Goal: Find contact information: Find contact information

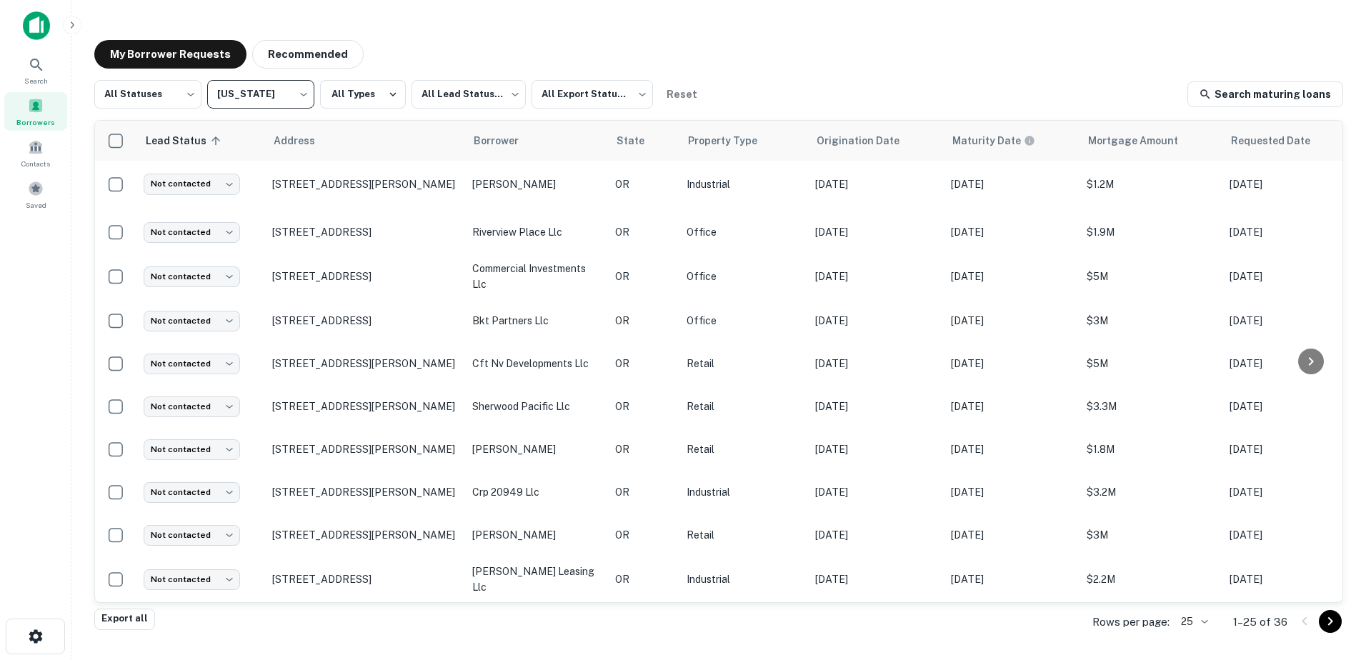
scroll to position [747, 0]
click at [264, 93] on body "Search Borrowers Contacts Saved My Borrower Requests Recommended All Statuses *…" at bounding box center [683, 330] width 1366 height 660
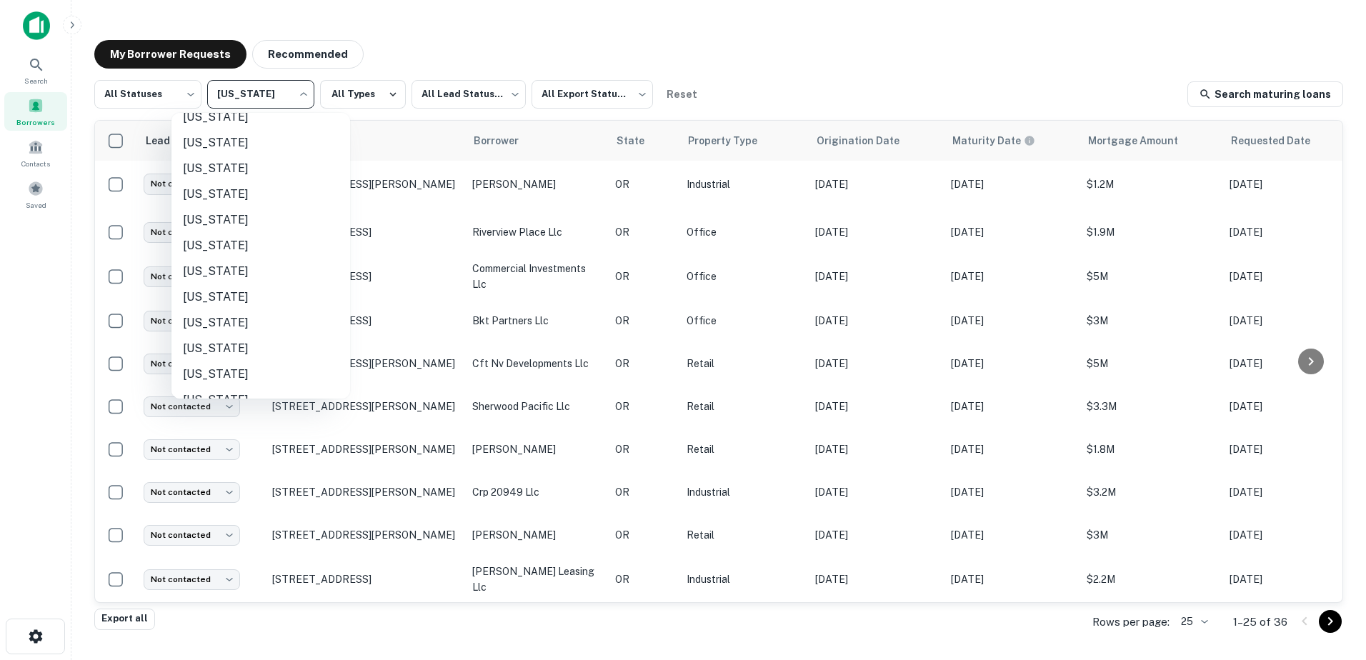
scroll to position [1037, 0]
click at [235, 309] on li "[US_STATE]" at bounding box center [260, 303] width 179 height 26
type input "**"
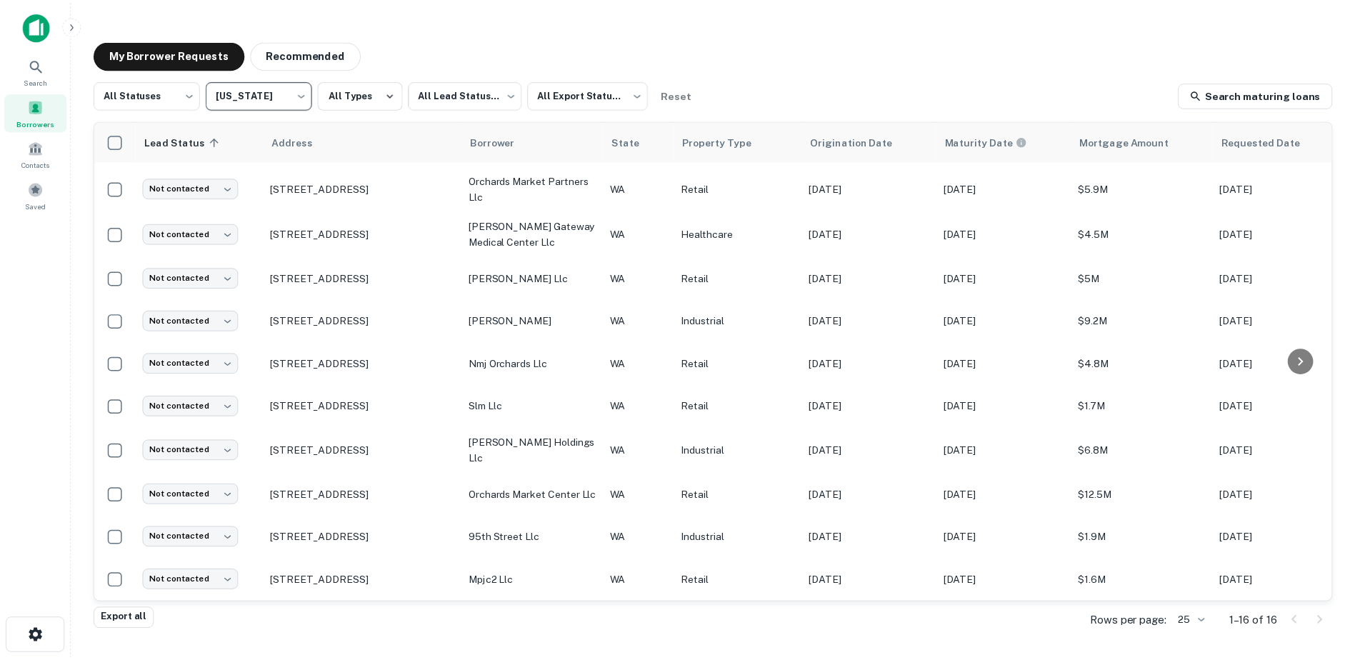
scroll to position [284, 0]
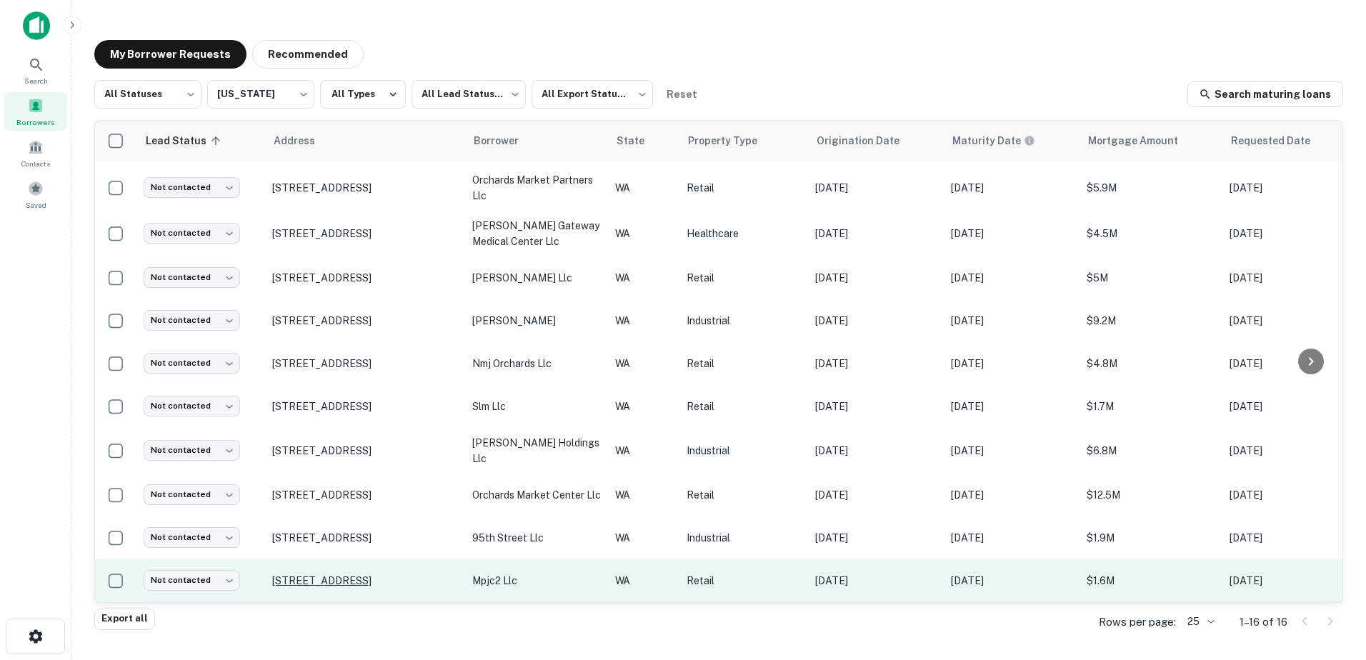
click at [382, 574] on p "[STREET_ADDRESS]" at bounding box center [365, 580] width 186 height 13
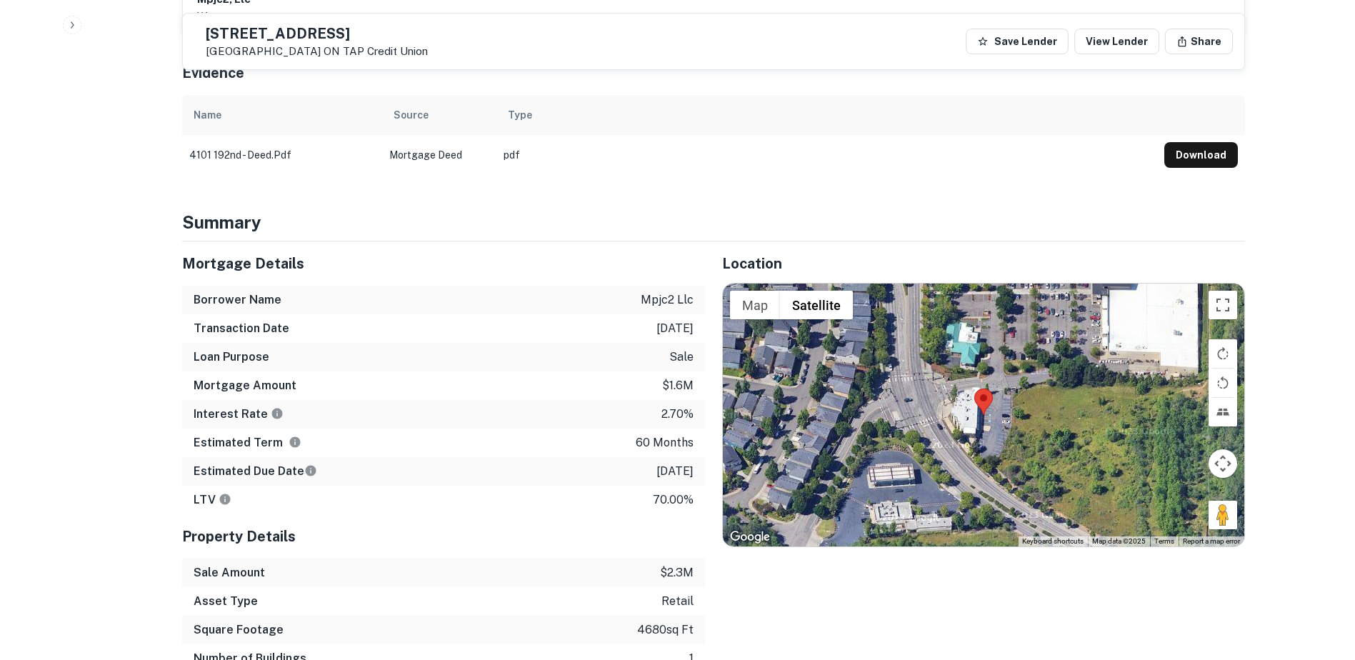
scroll to position [674, 0]
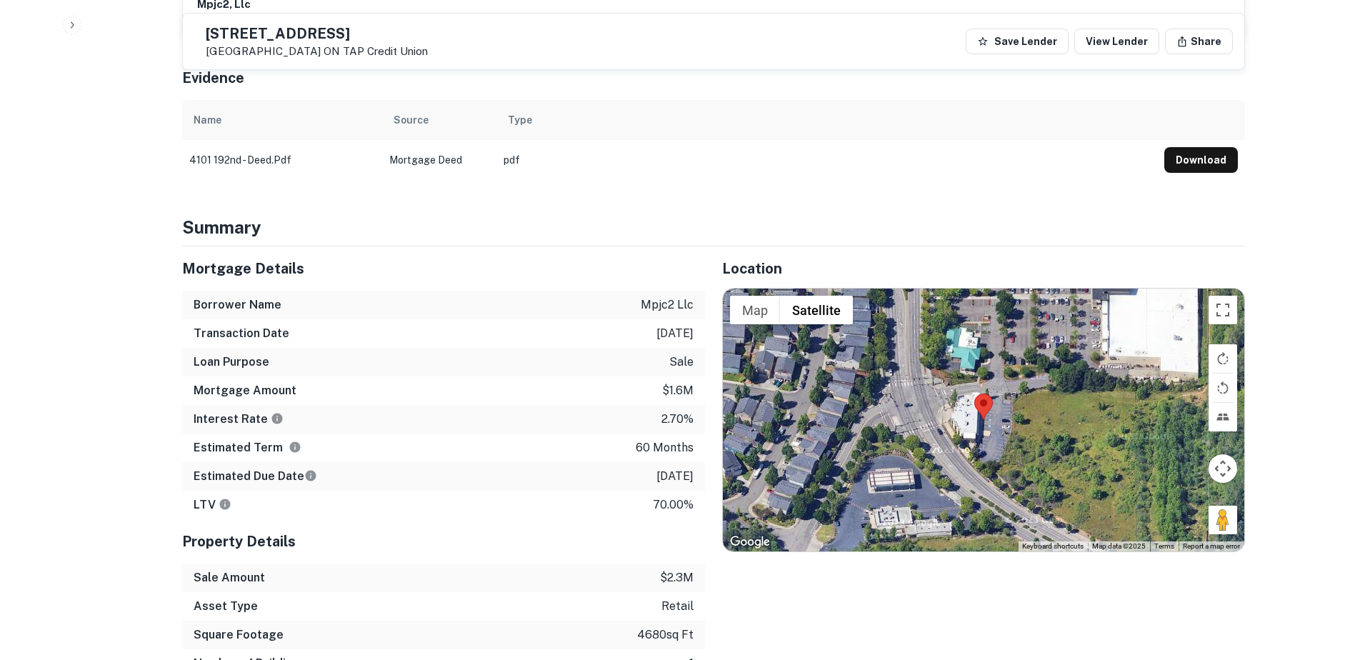
drag, startPoint x: 382, startPoint y: 30, endPoint x: 235, endPoint y: 25, distance: 146.6
click at [235, 25] on div "[STREET_ADDRESS] ON TAP Credit Union" at bounding box center [311, 41] width 234 height 33
copy h5 "[STREET_ADDRESS]"
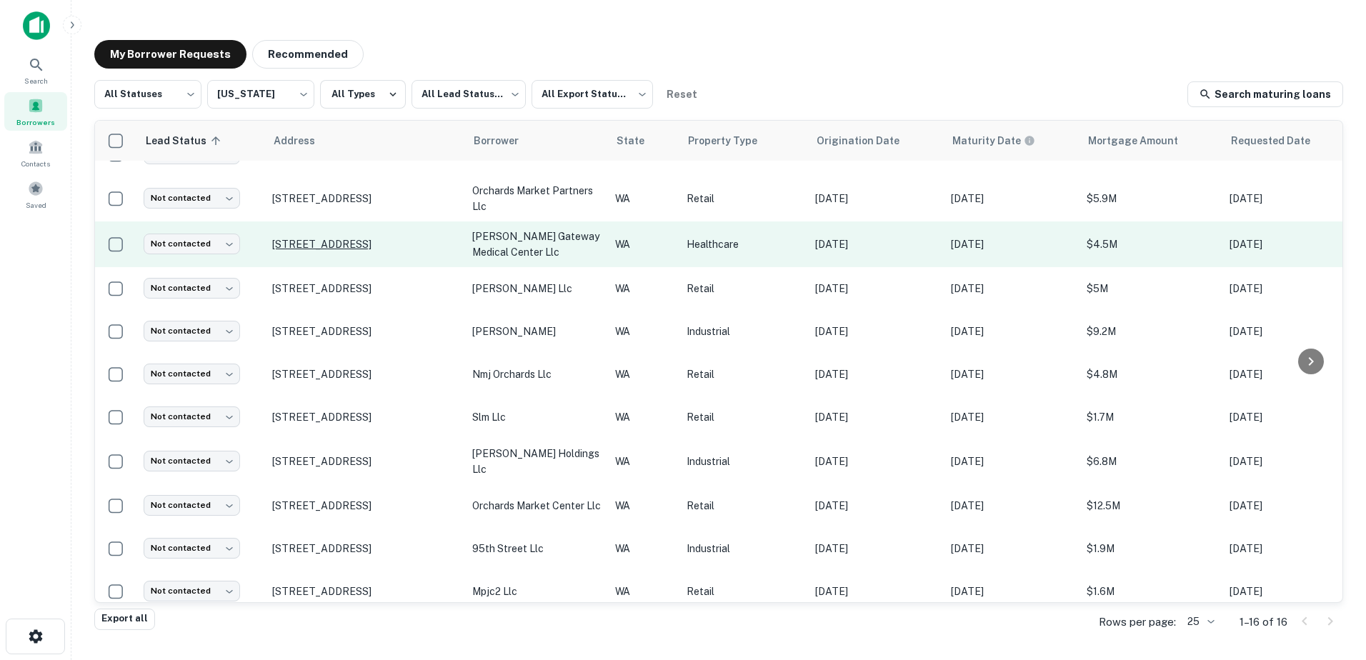
scroll to position [284, 0]
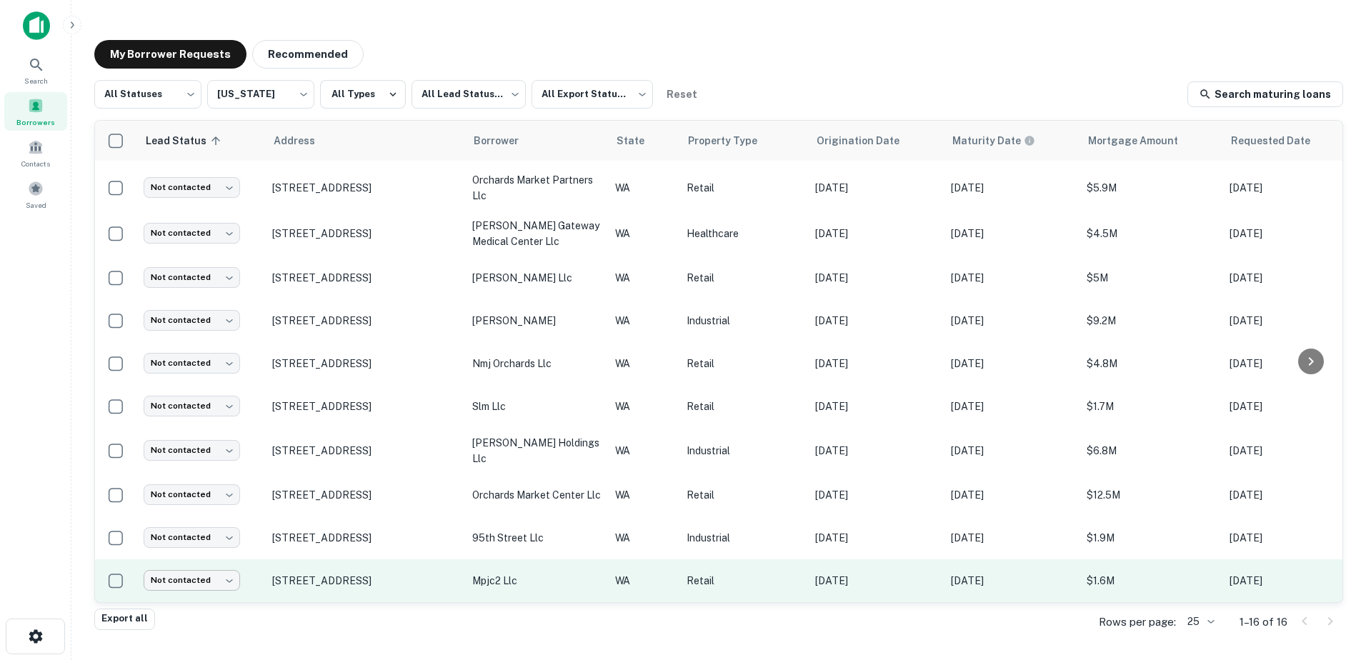
click at [224, 566] on body "**********" at bounding box center [683, 330] width 1366 height 660
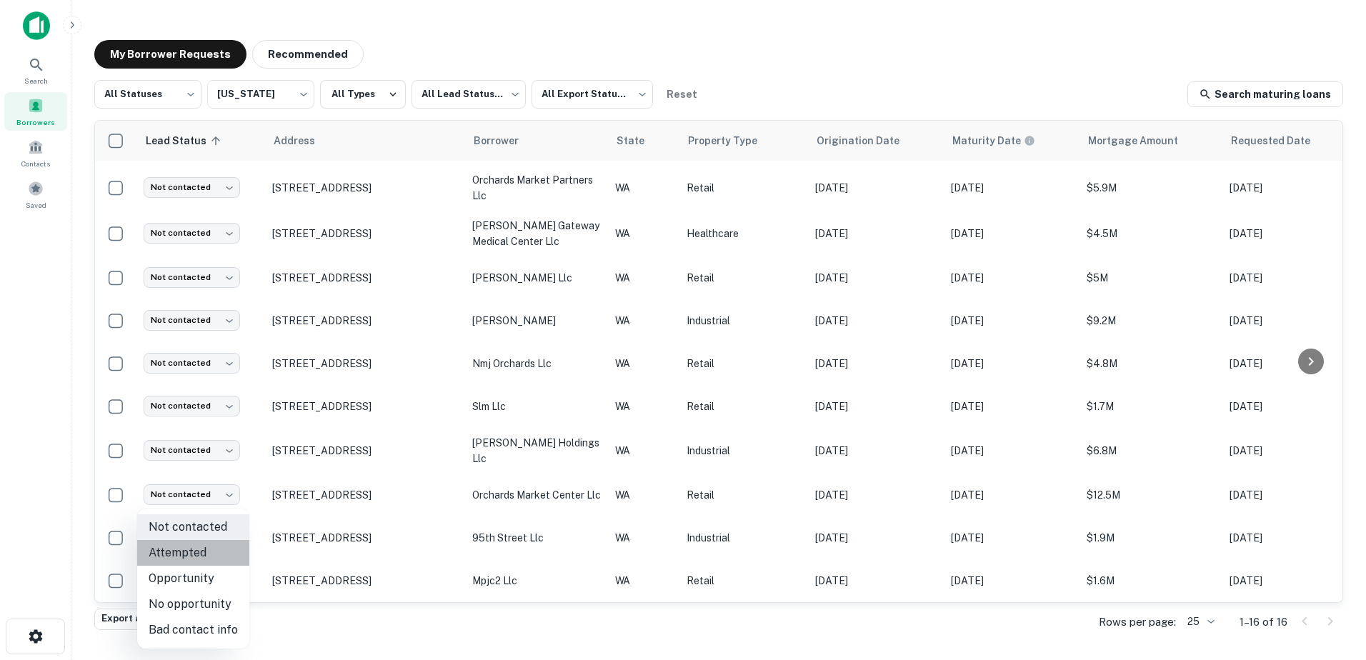
click at [209, 554] on li "Attempted" at bounding box center [193, 553] width 112 height 26
type input "*********"
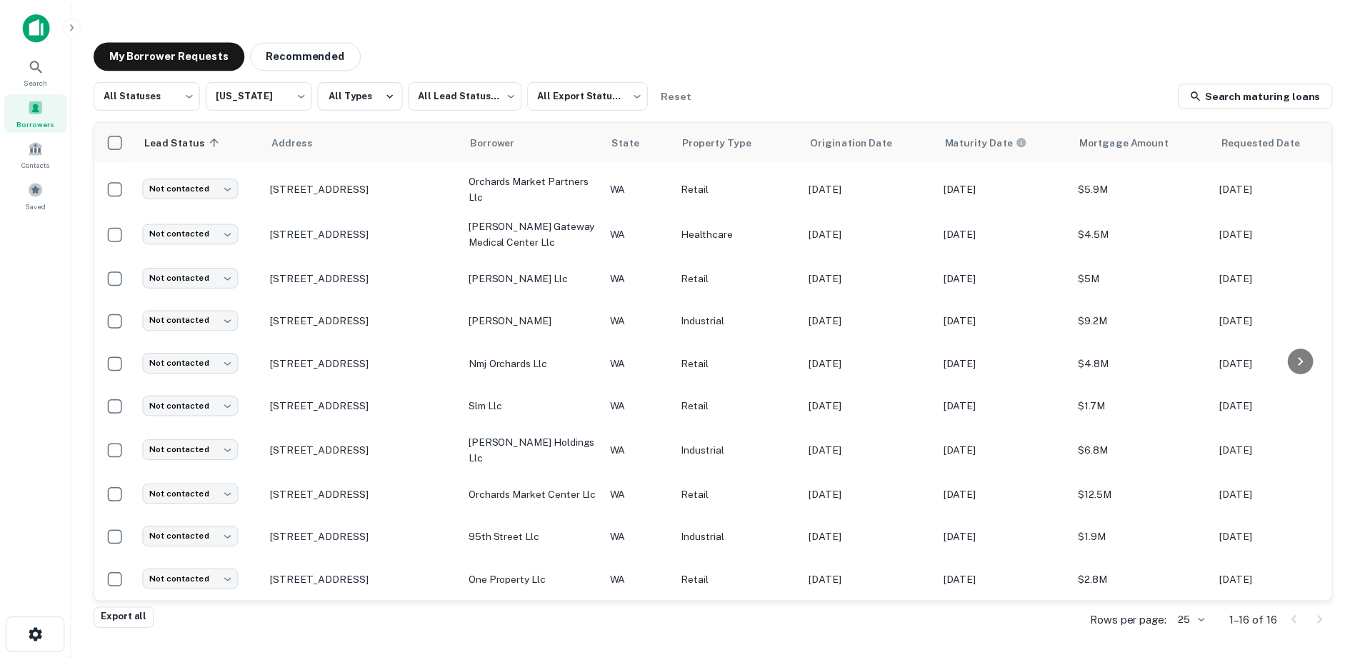
scroll to position [0, 0]
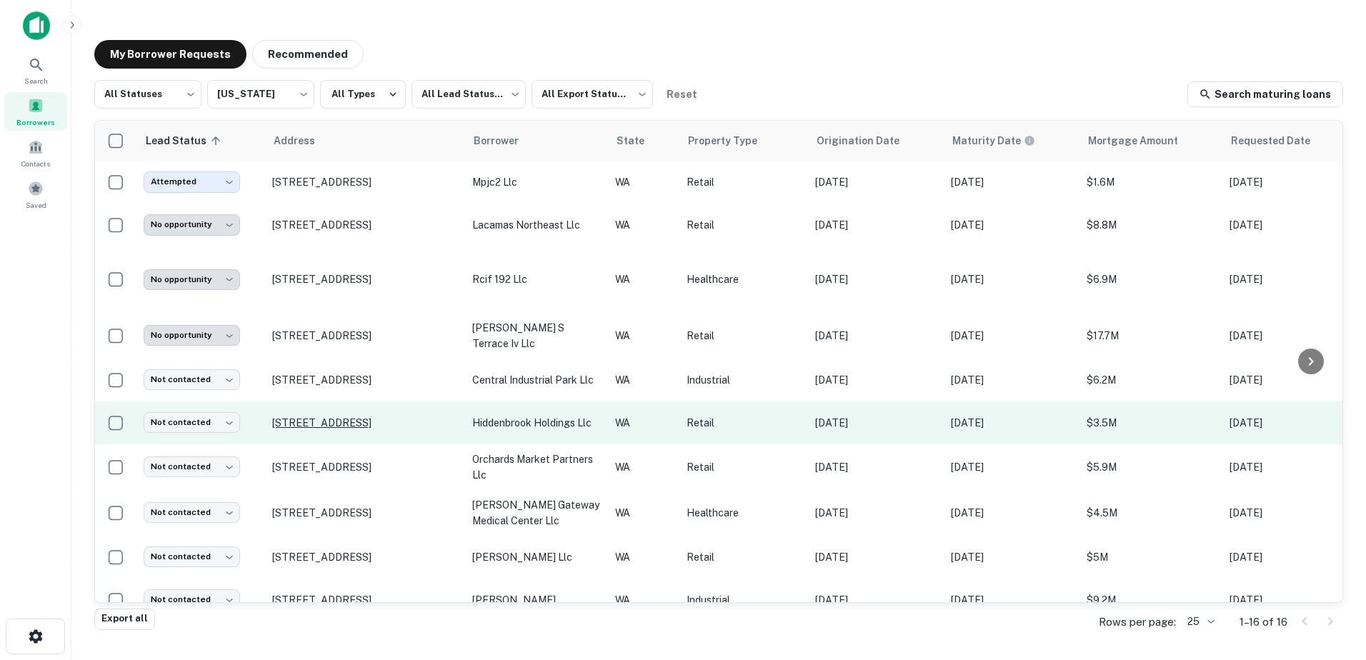
click at [417, 417] on p "[STREET_ADDRESS]" at bounding box center [365, 423] width 186 height 13
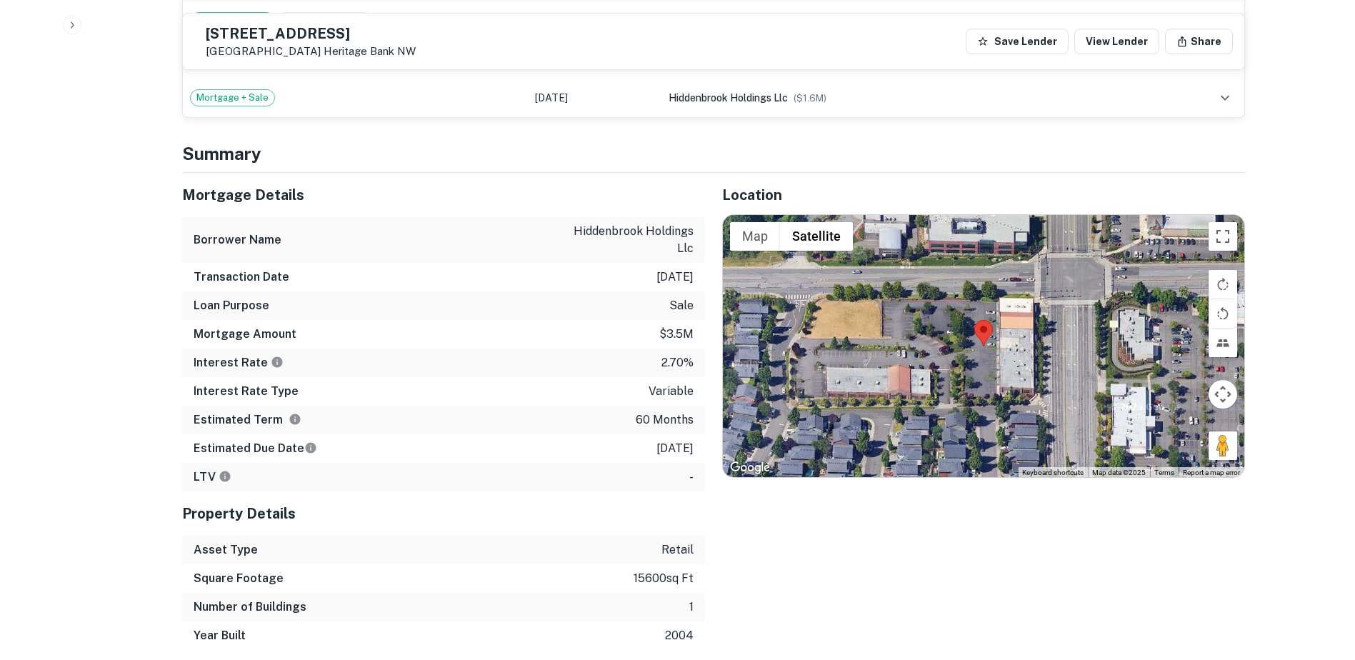
scroll to position [1071, 0]
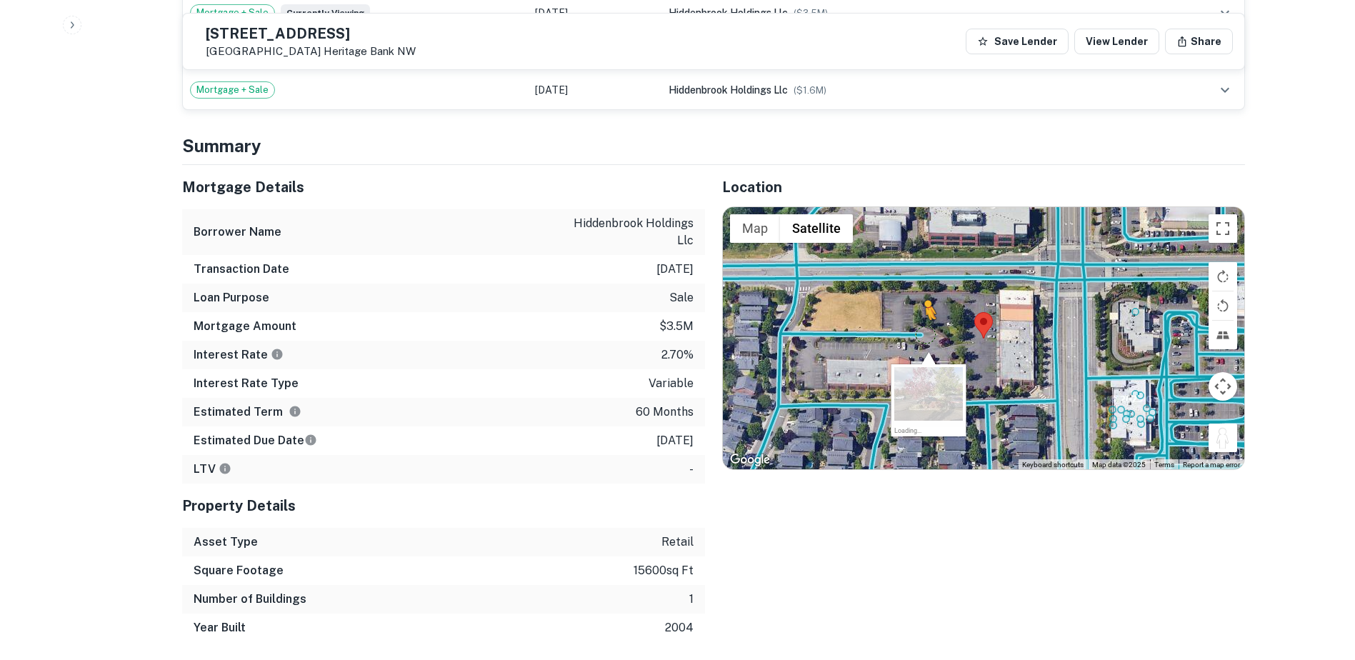
drag, startPoint x: 1224, startPoint y: 412, endPoint x: 925, endPoint y: 305, distance: 318.0
click at [925, 305] on div "To activate drag with keyboard, press Alt + Enter. Once in keyboard drag state,…" at bounding box center [984, 338] width 522 height 263
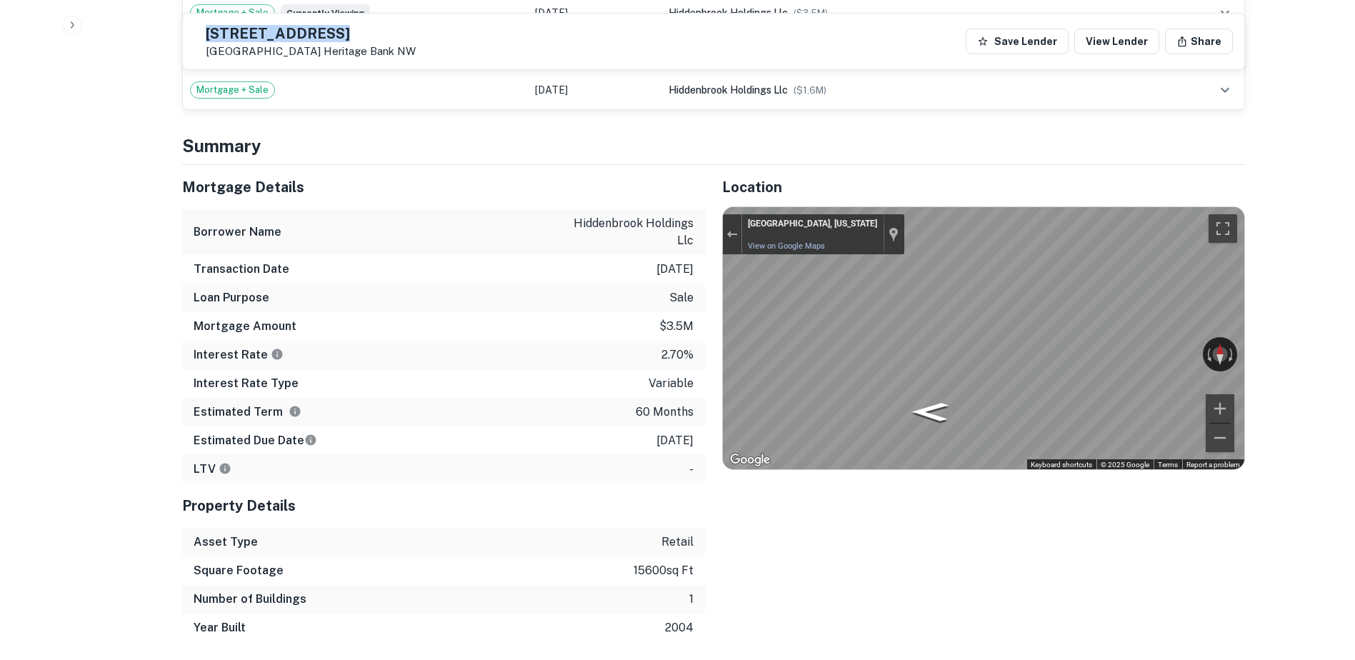
drag, startPoint x: 356, startPoint y: 30, endPoint x: 226, endPoint y: 33, distance: 129.4
click at [226, 33] on div "[STREET_ADDRESS] [GEOGRAPHIC_DATA]" at bounding box center [304, 41] width 221 height 33
copy div "[STREET_ADDRESS]"
click at [728, 224] on button "Exit the Street View" at bounding box center [732, 233] width 19 height 19
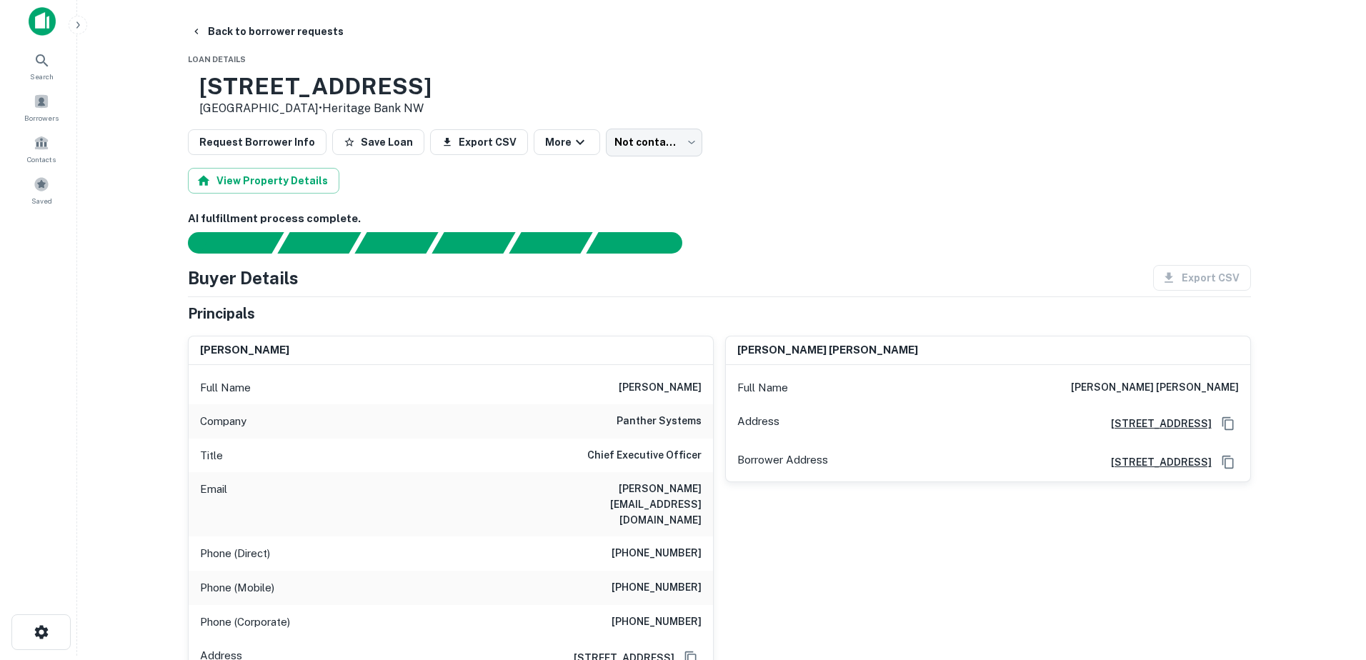
scroll to position [0, 0]
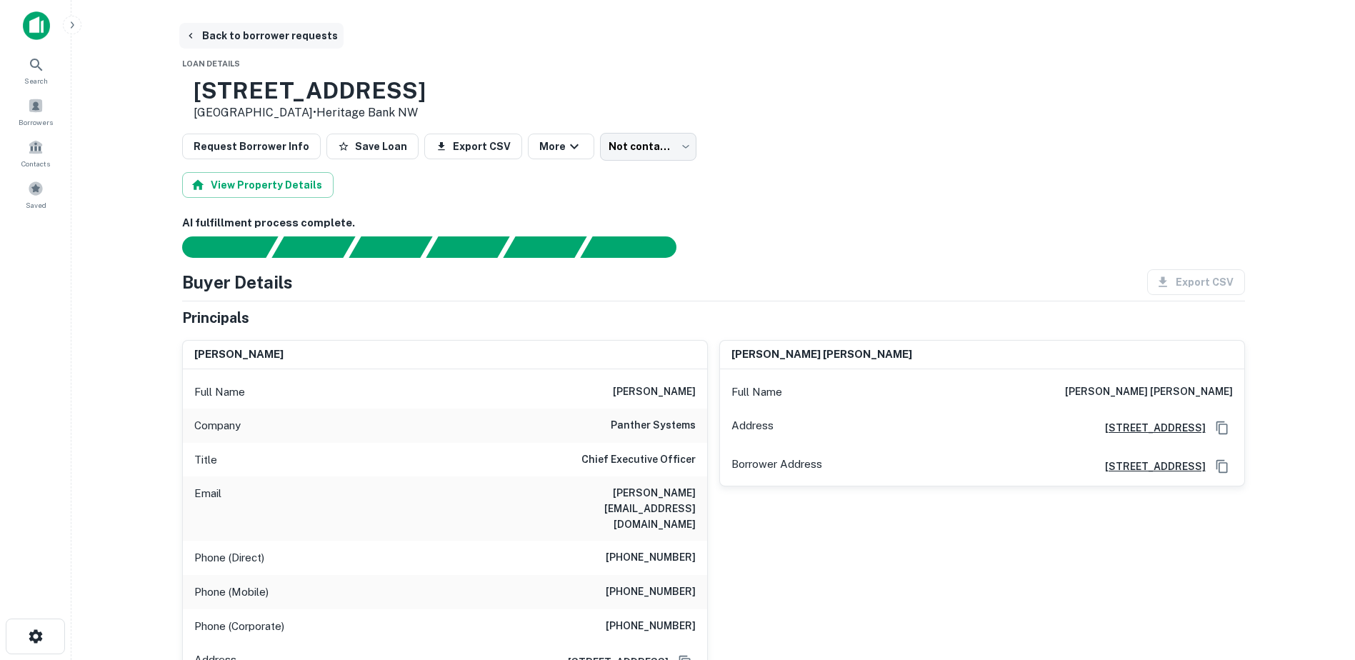
click at [236, 41] on button "Back to borrower requests" at bounding box center [261, 36] width 164 height 26
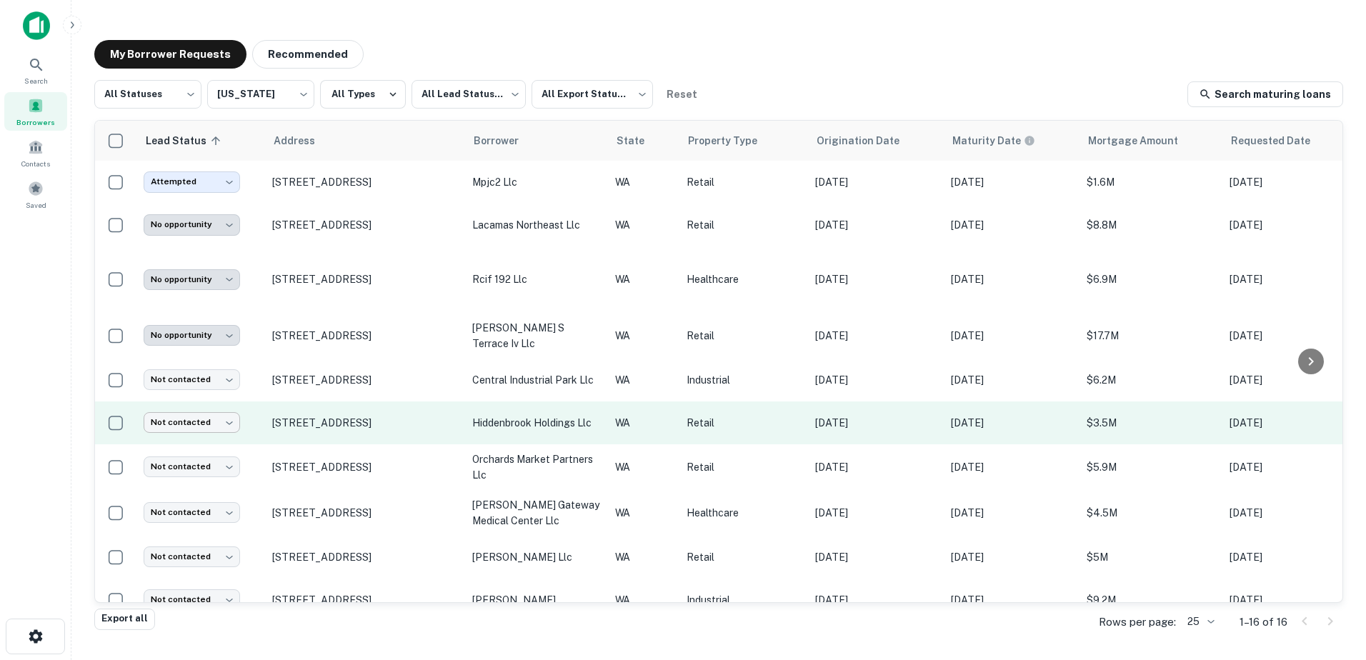
click at [239, 419] on body "**********" at bounding box center [683, 330] width 1366 height 660
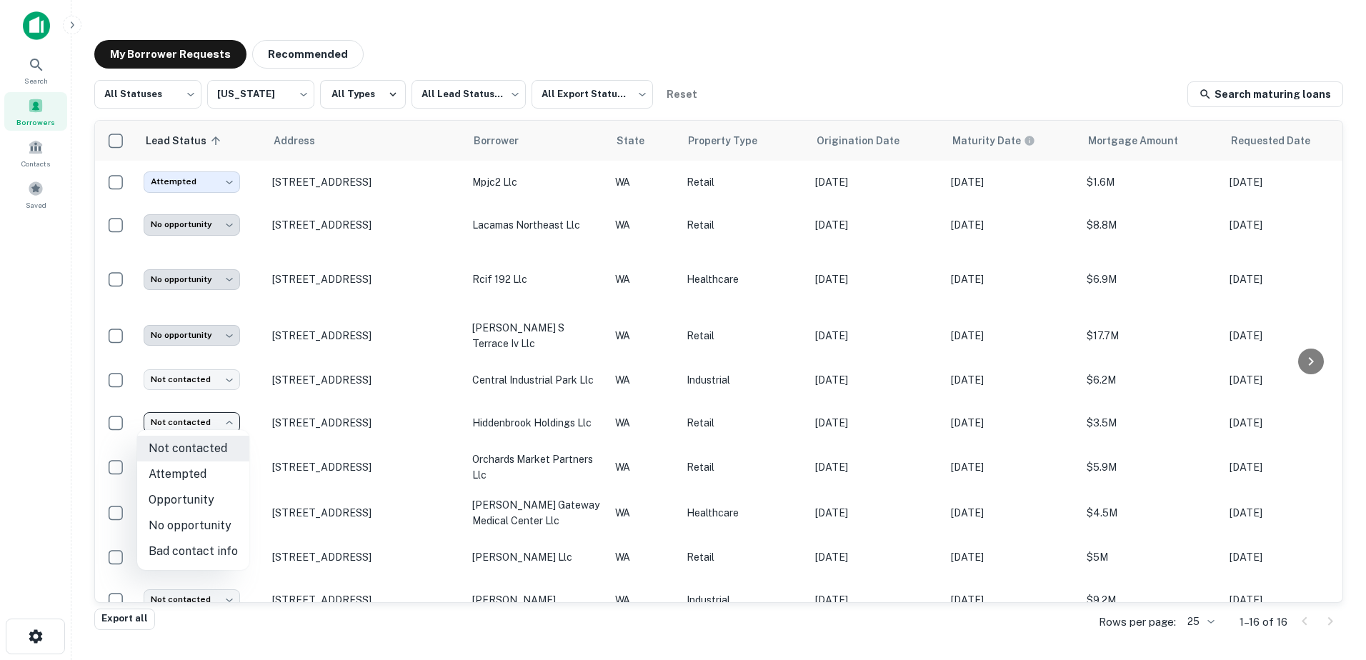
click at [214, 474] on li "Attempted" at bounding box center [193, 475] width 112 height 26
type input "*********"
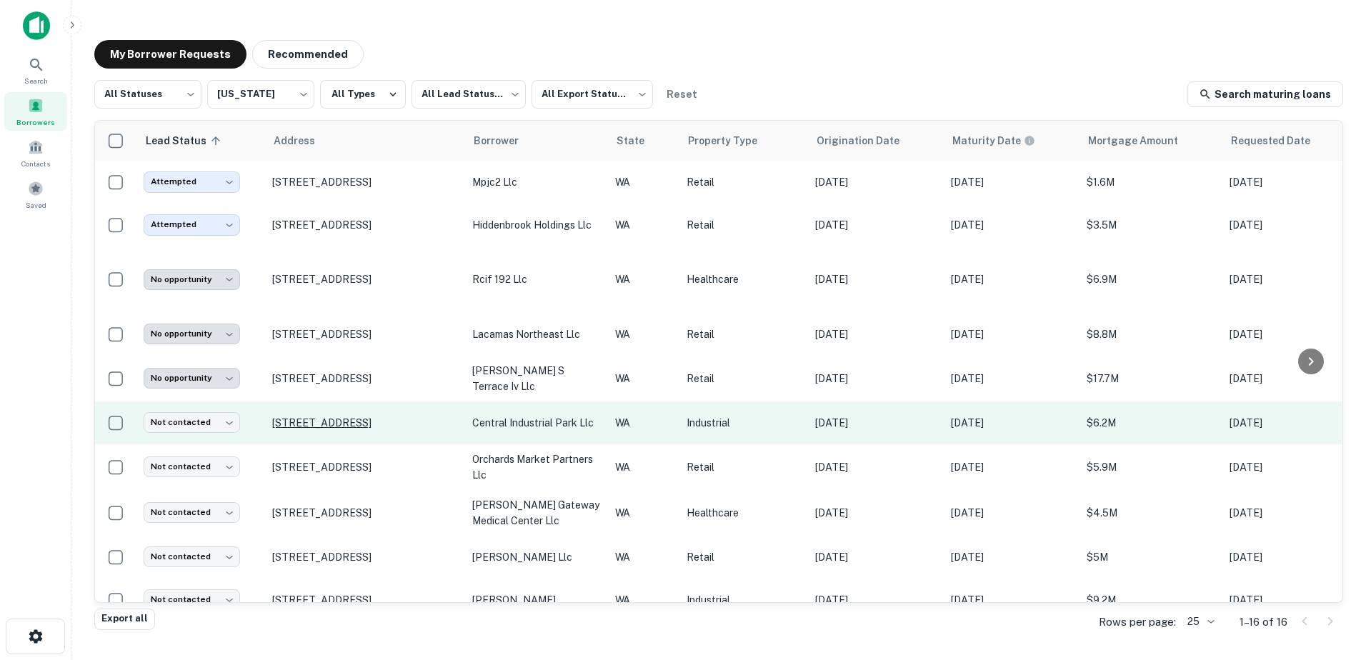
click at [375, 417] on p "[STREET_ADDRESS]" at bounding box center [365, 423] width 186 height 13
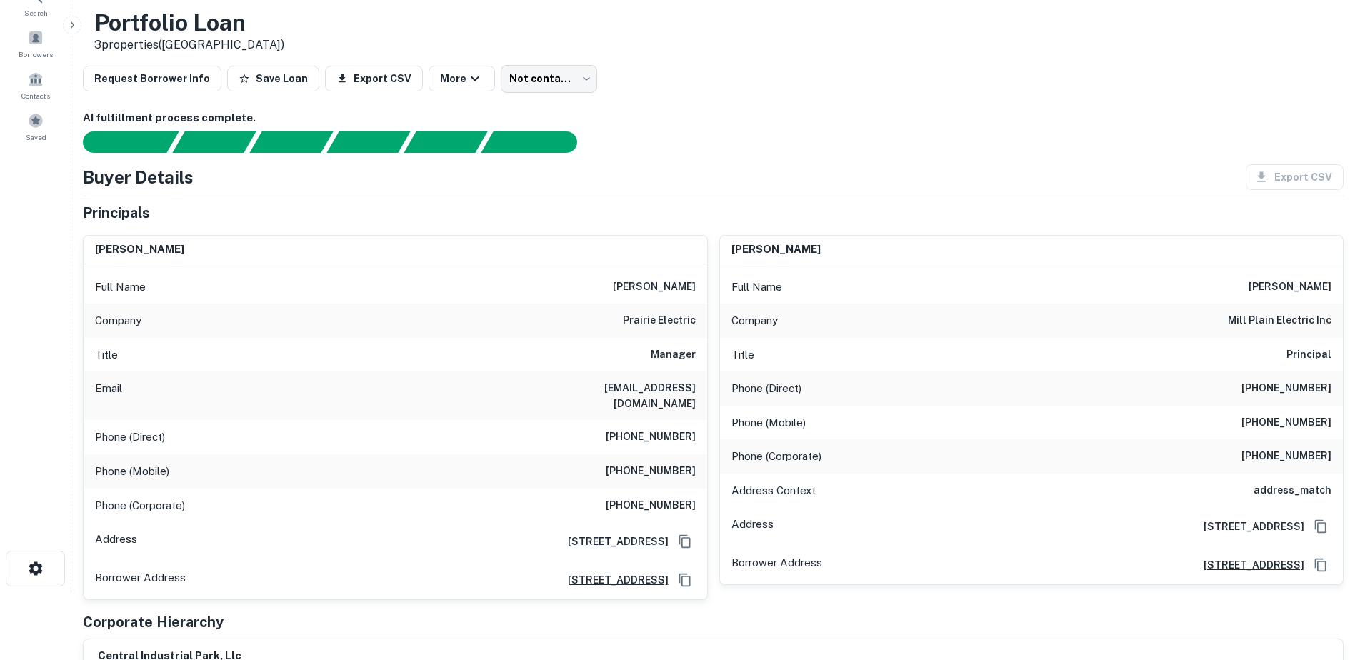
scroll to position [71, 0]
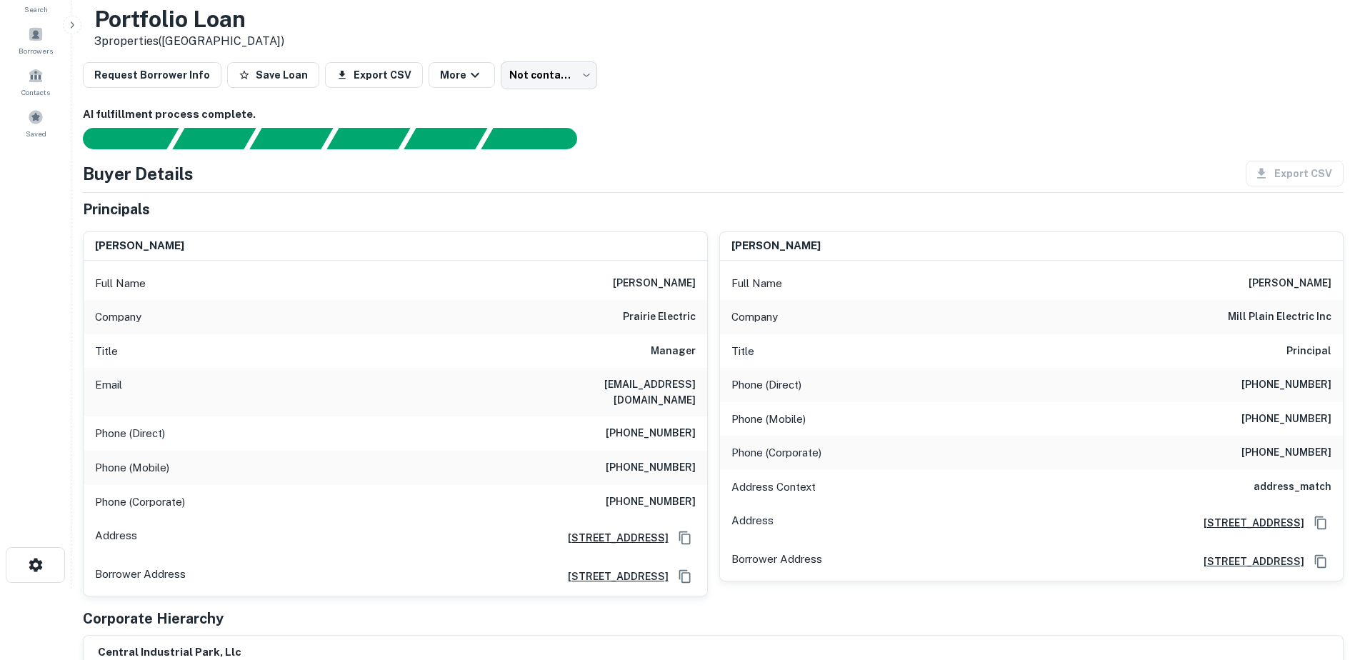
drag, startPoint x: 620, startPoint y: 279, endPoint x: 707, endPoint y: 289, distance: 87.7
click at [707, 289] on div "[PERSON_NAME] Full Name [PERSON_NAME] Company prairie electric Title Manager Em…" at bounding box center [395, 413] width 625 height 365
copy h6 "[PERSON_NAME]"
click at [907, 143] on div at bounding box center [705, 138] width 1278 height 21
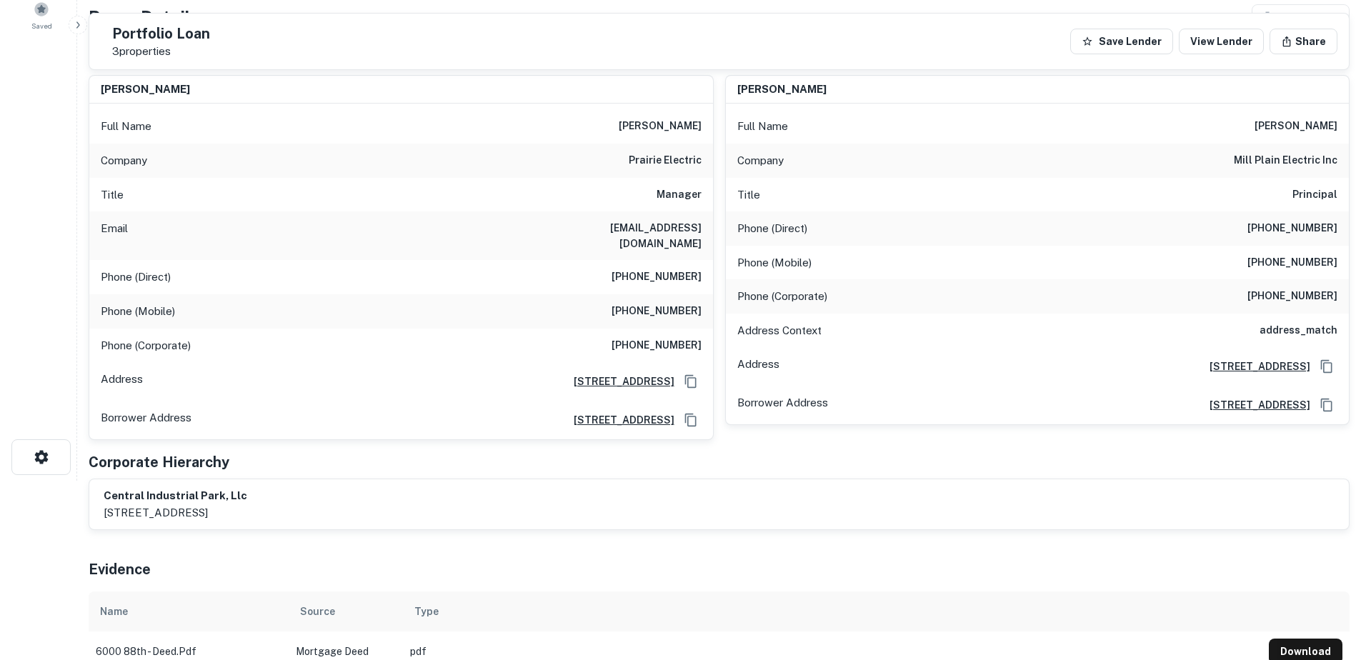
scroll to position [0, 0]
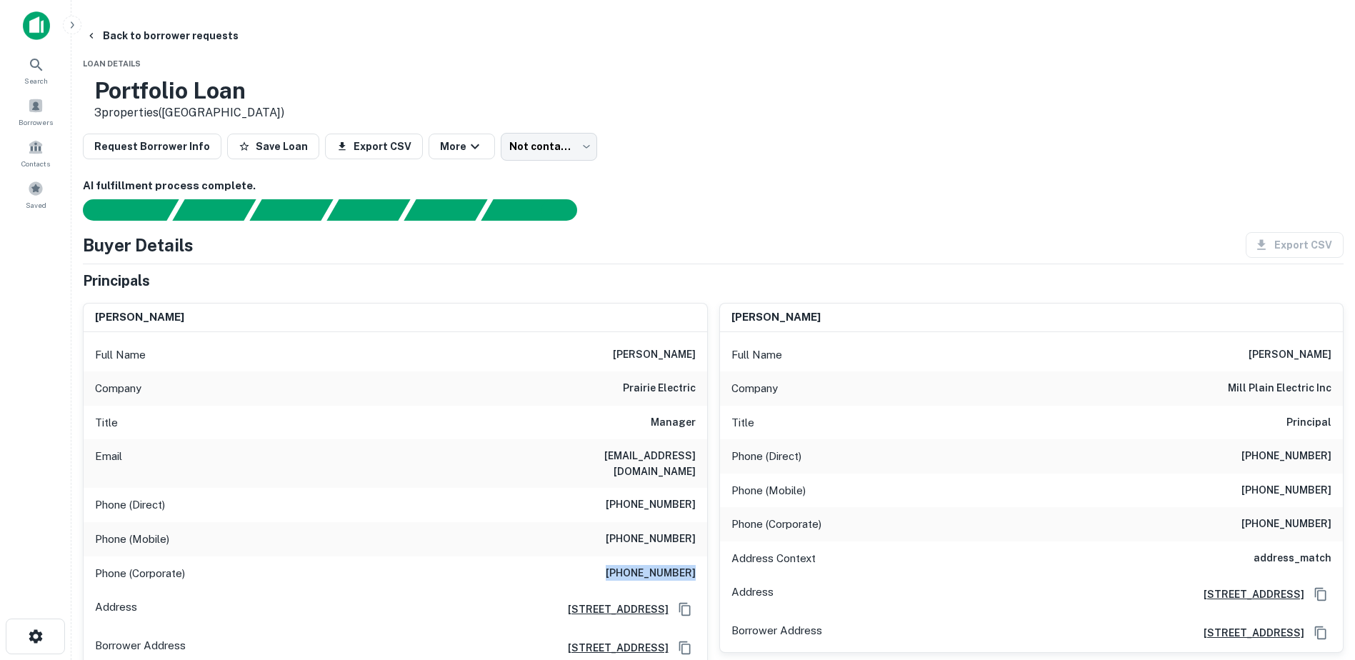
drag, startPoint x: 616, startPoint y: 559, endPoint x: 699, endPoint y: 562, distance: 82.9
click at [699, 562] on div "Phone (Corporate) [PHONE_NUMBER]" at bounding box center [396, 574] width 624 height 34
copy h6 "[PHONE_NUMBER]"
click at [93, 36] on icon "button" at bounding box center [91, 36] width 4 height 6
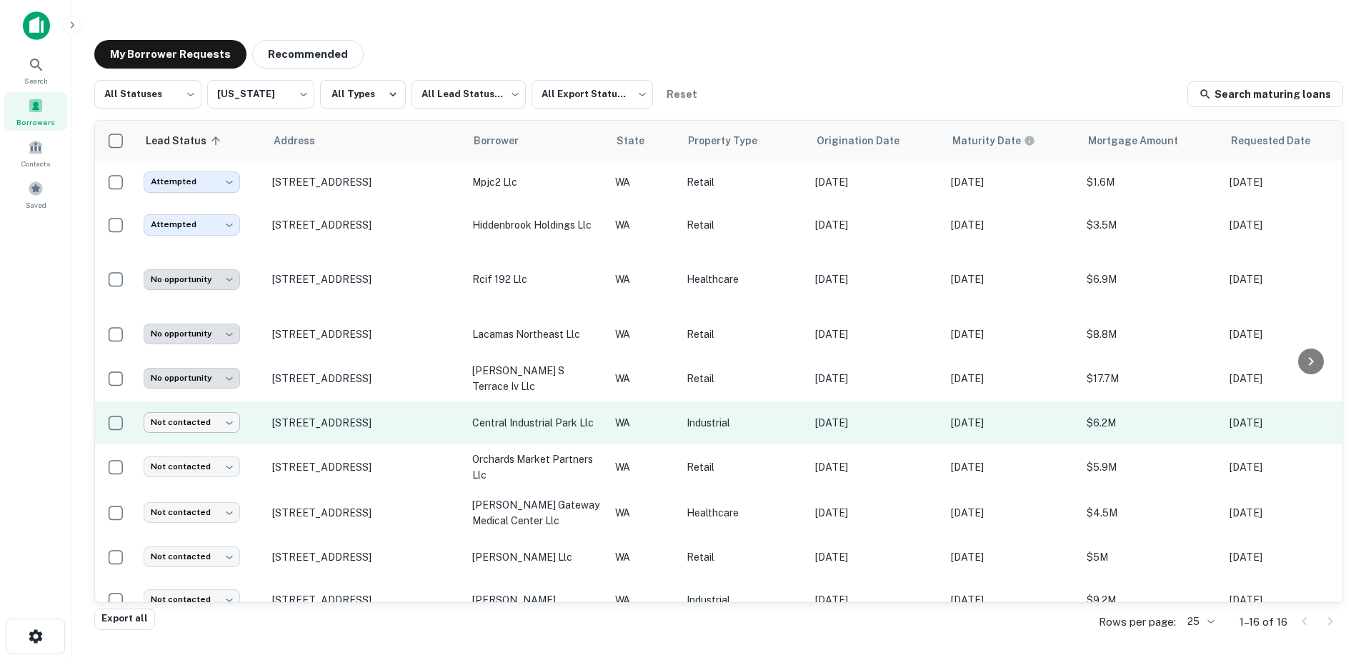
click at [214, 428] on body "**********" at bounding box center [683, 330] width 1366 height 660
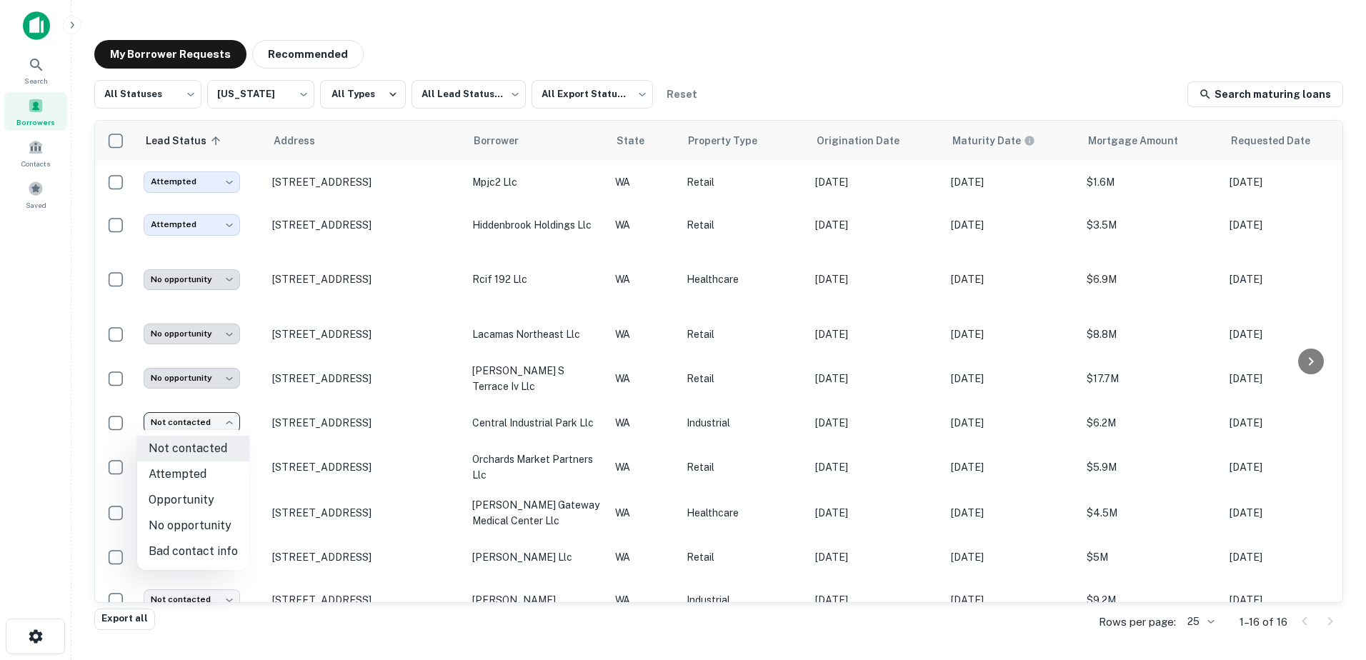
click at [205, 471] on li "Attempted" at bounding box center [193, 475] width 112 height 26
type input "*********"
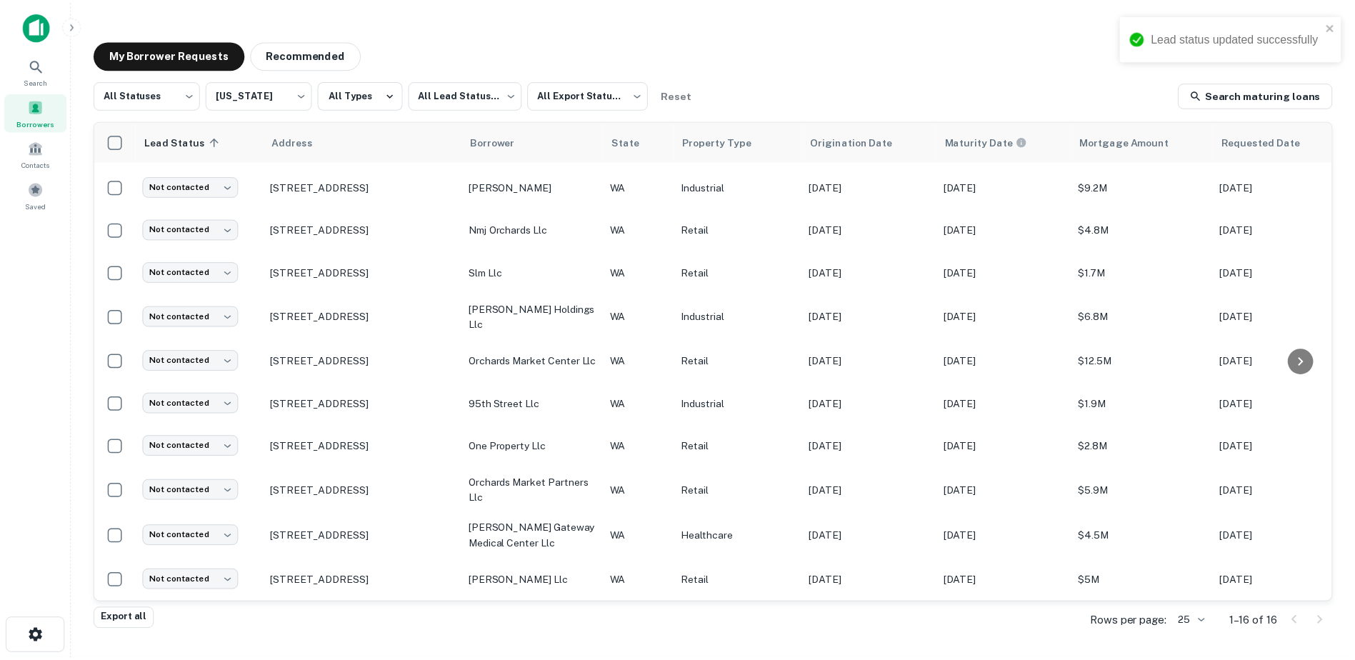
scroll to position [283, 0]
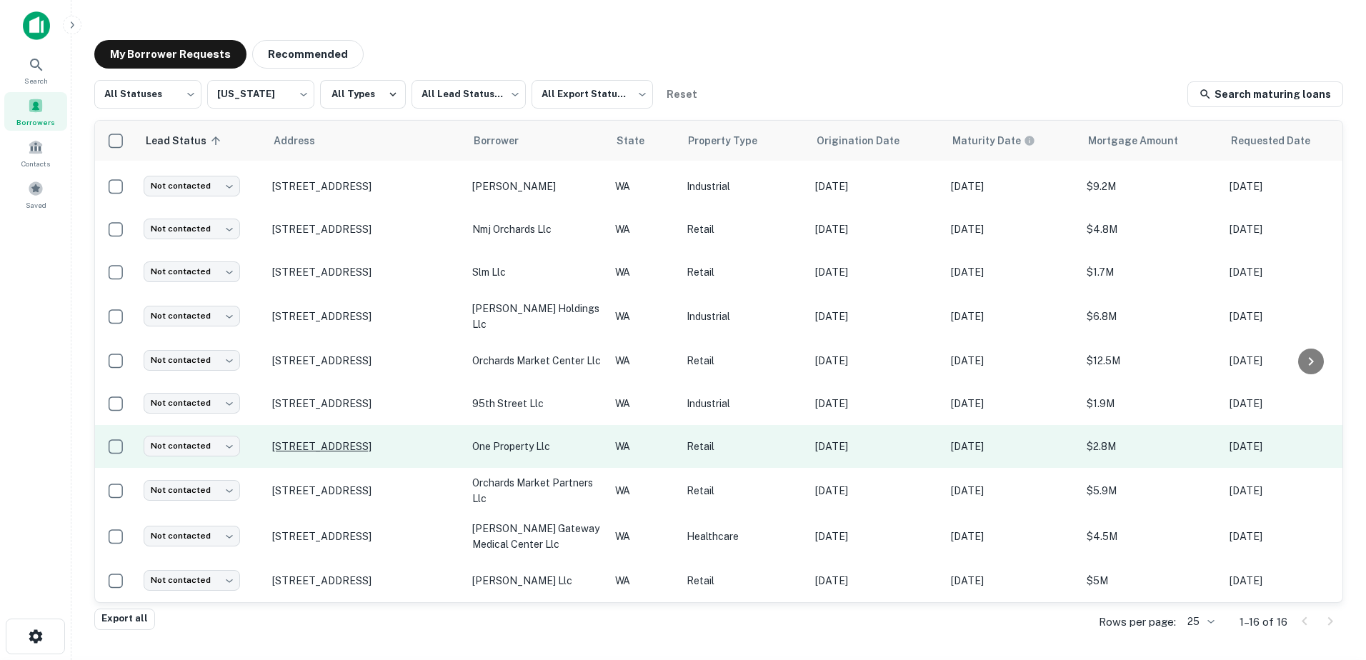
click at [372, 440] on p "[STREET_ADDRESS]" at bounding box center [365, 446] width 186 height 13
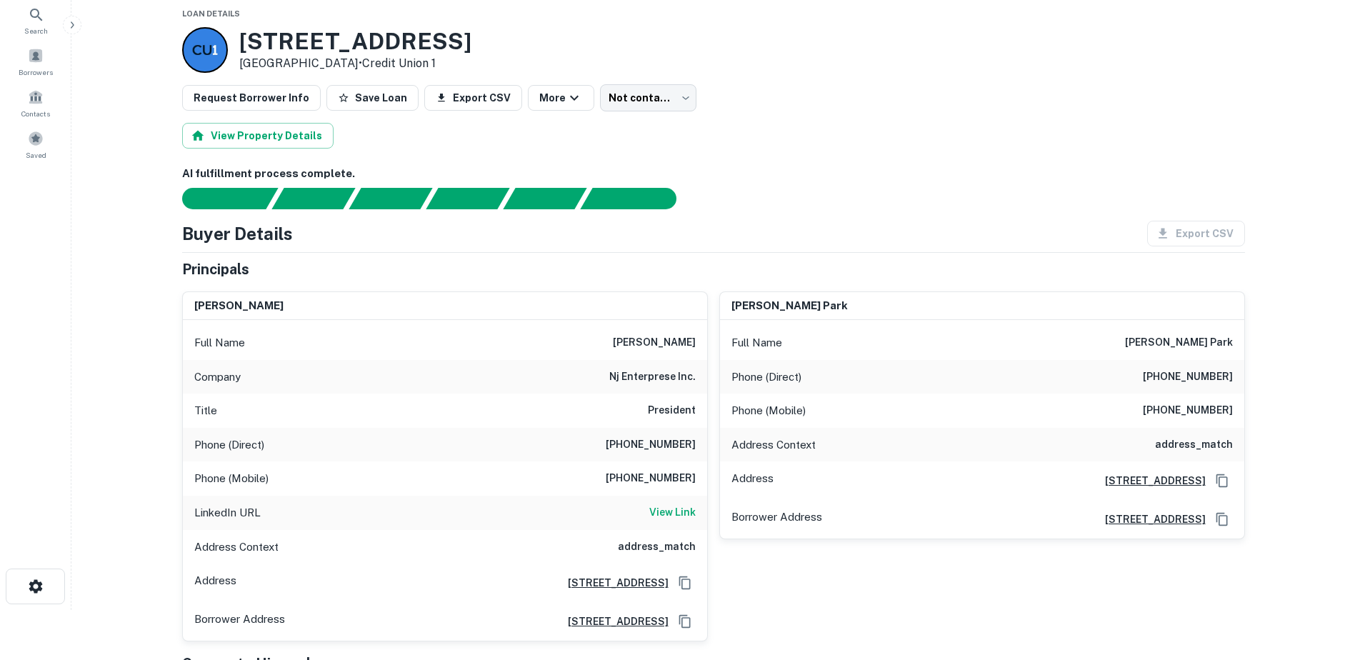
scroll to position [51, 0]
drag, startPoint x: 615, startPoint y: 477, endPoint x: 702, endPoint y: 478, distance: 87.2
click at [702, 478] on div "Phone (Mobile) [PHONE_NUMBER]" at bounding box center [445, 478] width 524 height 34
copy h6 "[PHONE_NUMBER]"
click at [665, 509] on h6 "View Link" at bounding box center [672, 512] width 46 height 16
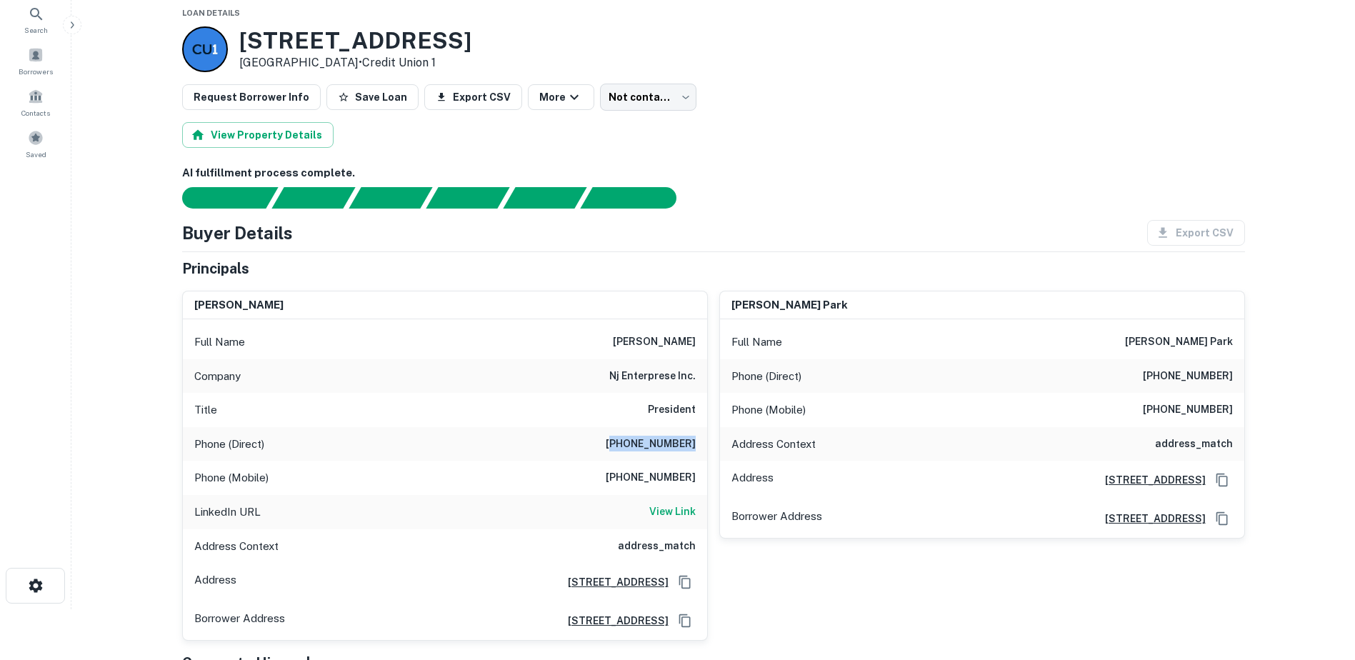
drag, startPoint x: 624, startPoint y: 449, endPoint x: 694, endPoint y: 446, distance: 70.1
click at [694, 446] on h6 "[PHONE_NUMBER]" at bounding box center [651, 444] width 90 height 17
click at [592, 448] on div "Phone (Direct) [PHONE_NUMBER]" at bounding box center [445, 444] width 524 height 34
drag, startPoint x: 612, startPoint y: 442, endPoint x: 699, endPoint y: 449, distance: 88.1
click at [699, 449] on div "Phone (Direct) [PHONE_NUMBER]" at bounding box center [445, 444] width 524 height 34
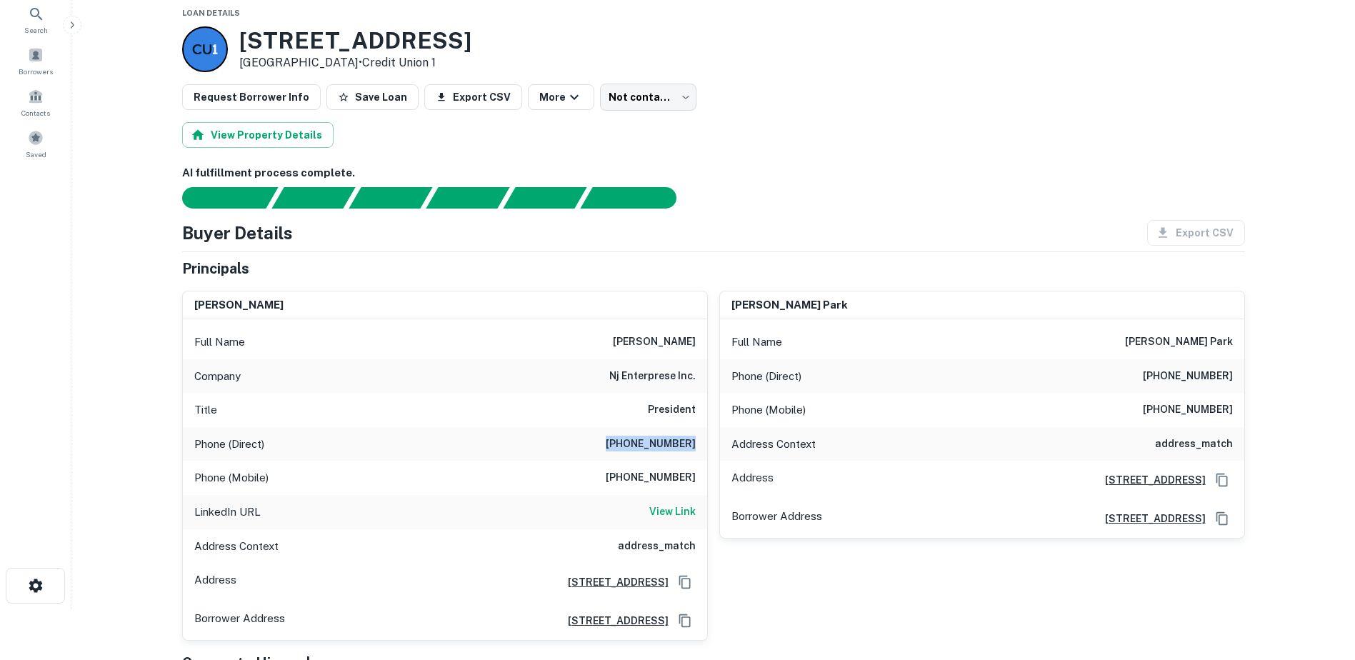
copy h6 "[PHONE_NUMBER]"
click at [722, 207] on div at bounding box center [705, 197] width 1080 height 21
drag, startPoint x: 500, startPoint y: 38, endPoint x: 210, endPoint y: 46, distance: 290.2
click at [210, 46] on div "[STREET_ADDRESS] • Credit Union 1" at bounding box center [713, 49] width 1063 height 46
copy div "[STREET_ADDRESS]"
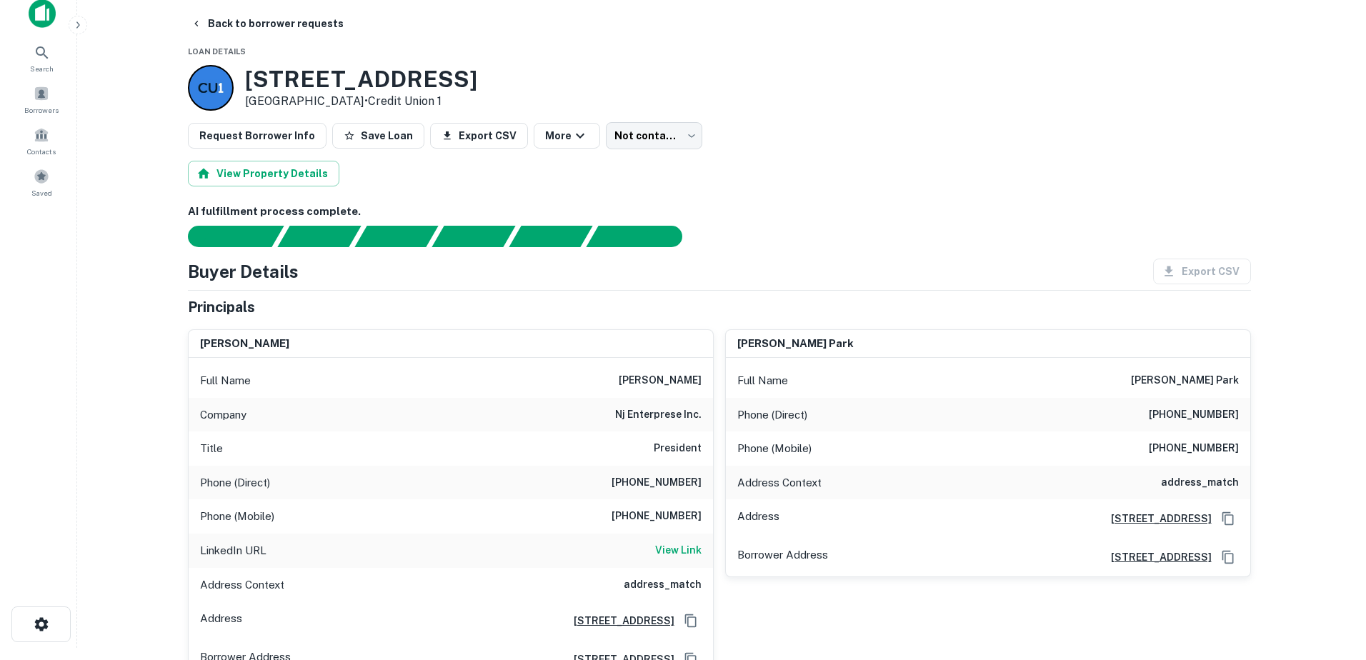
scroll to position [0, 0]
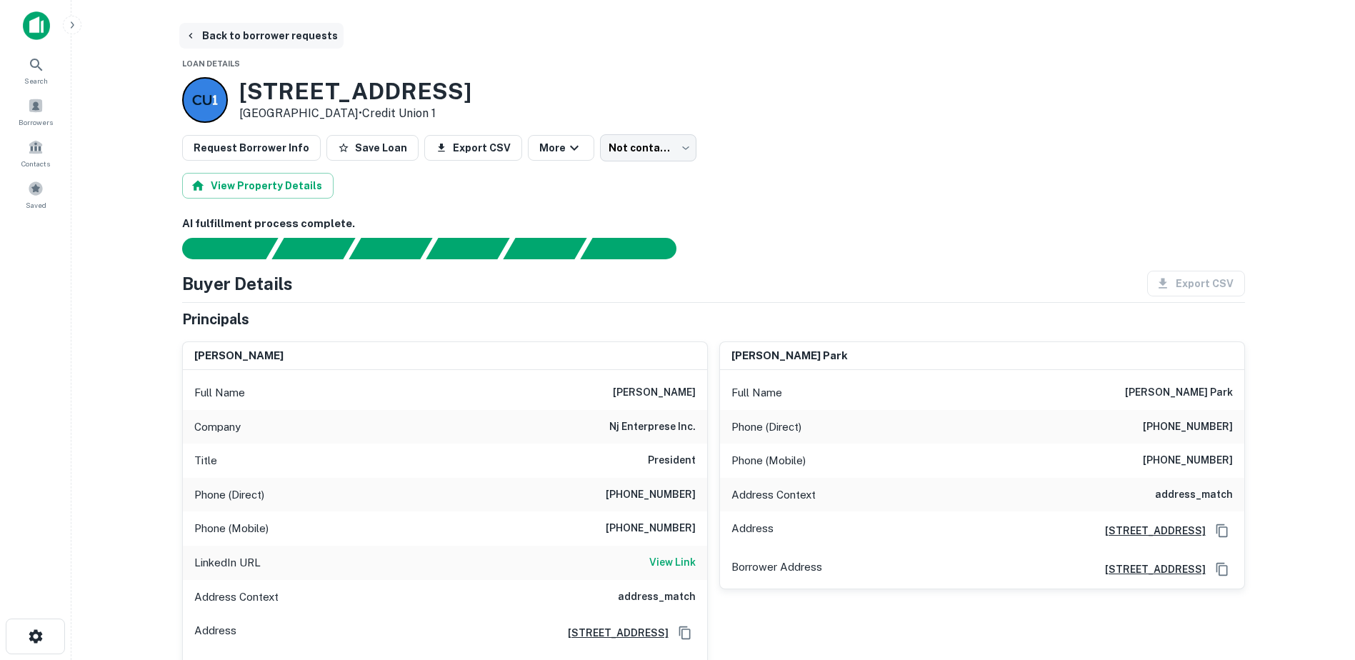
click at [237, 33] on button "Back to borrower requests" at bounding box center [261, 36] width 164 height 26
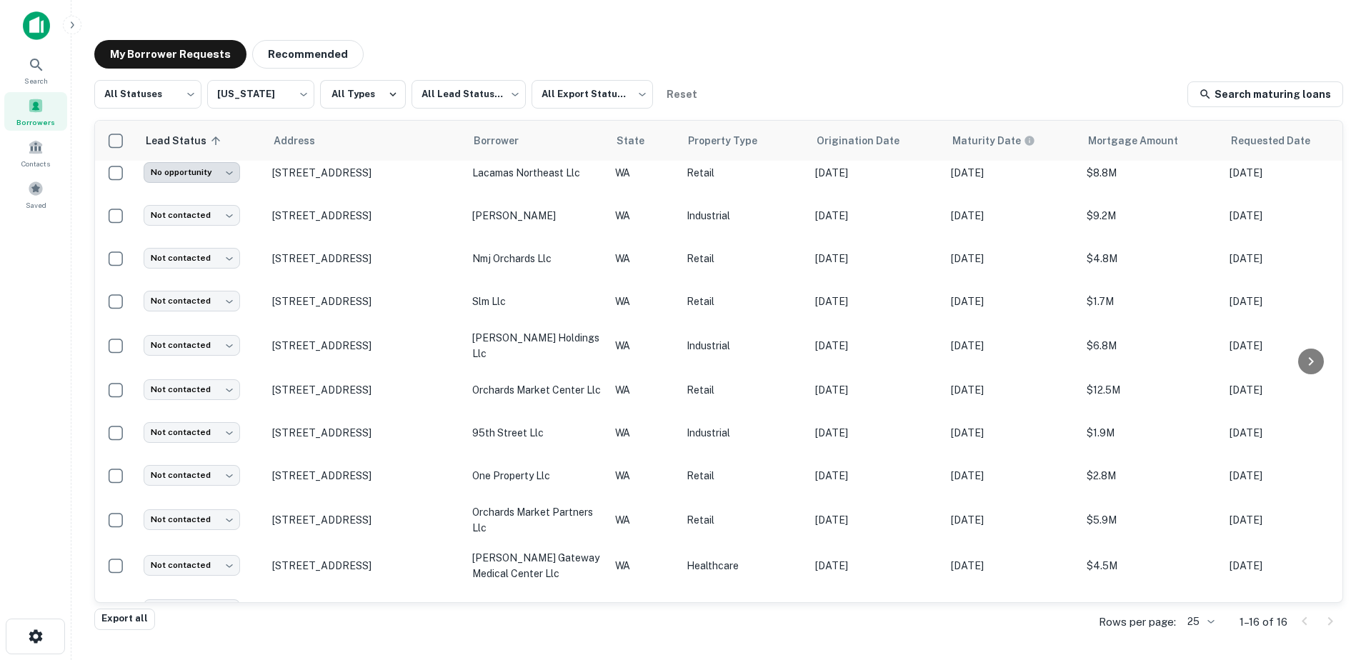
scroll to position [284, 0]
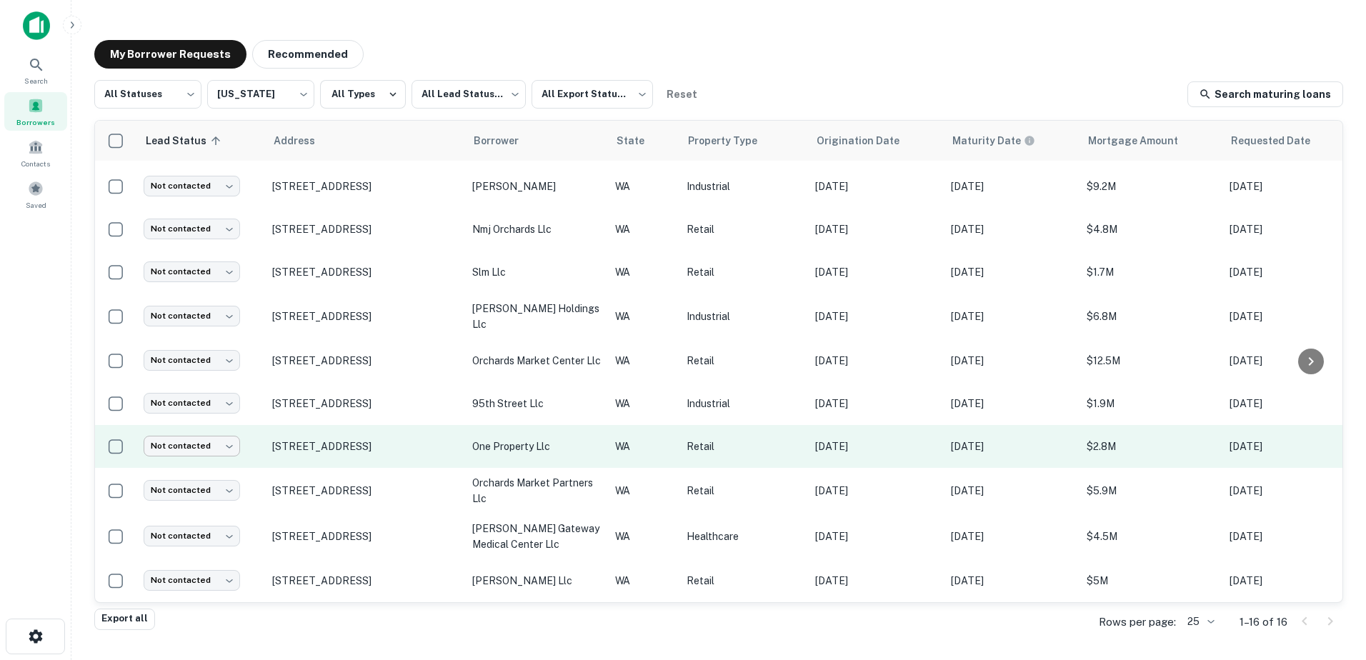
click at [197, 425] on body "**********" at bounding box center [683, 330] width 1366 height 660
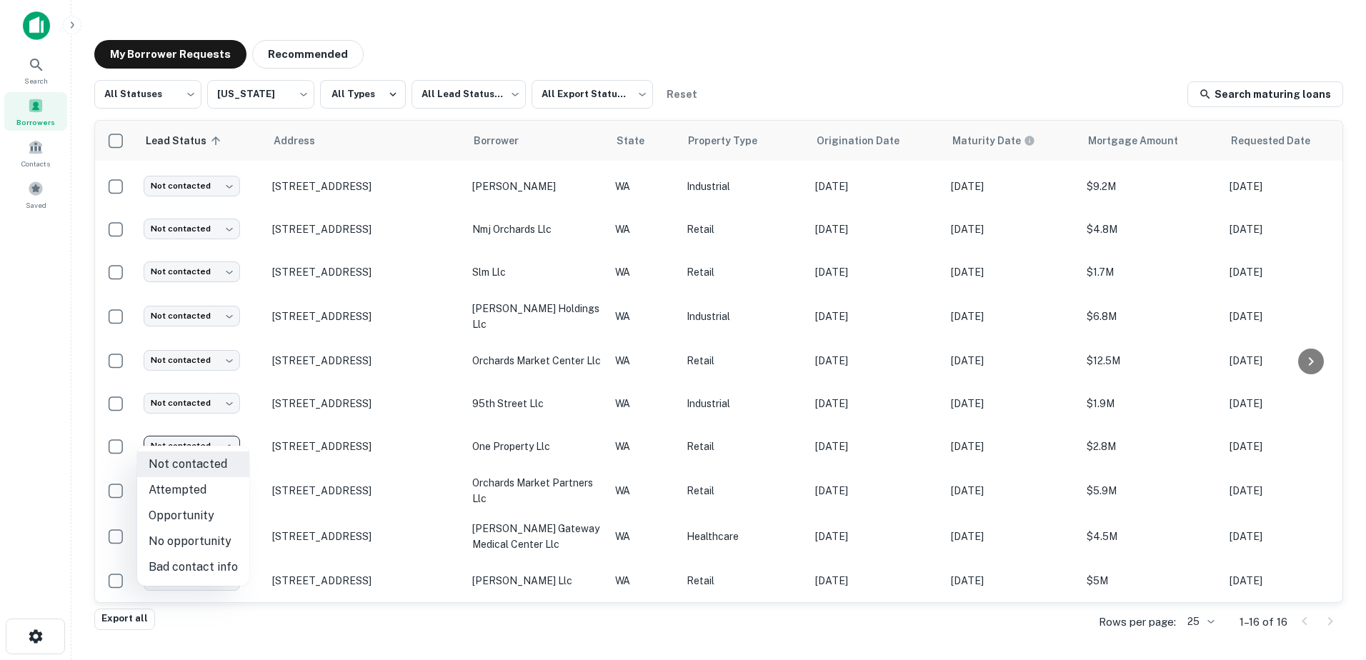
click at [199, 494] on li "Attempted" at bounding box center [193, 490] width 112 height 26
type input "*********"
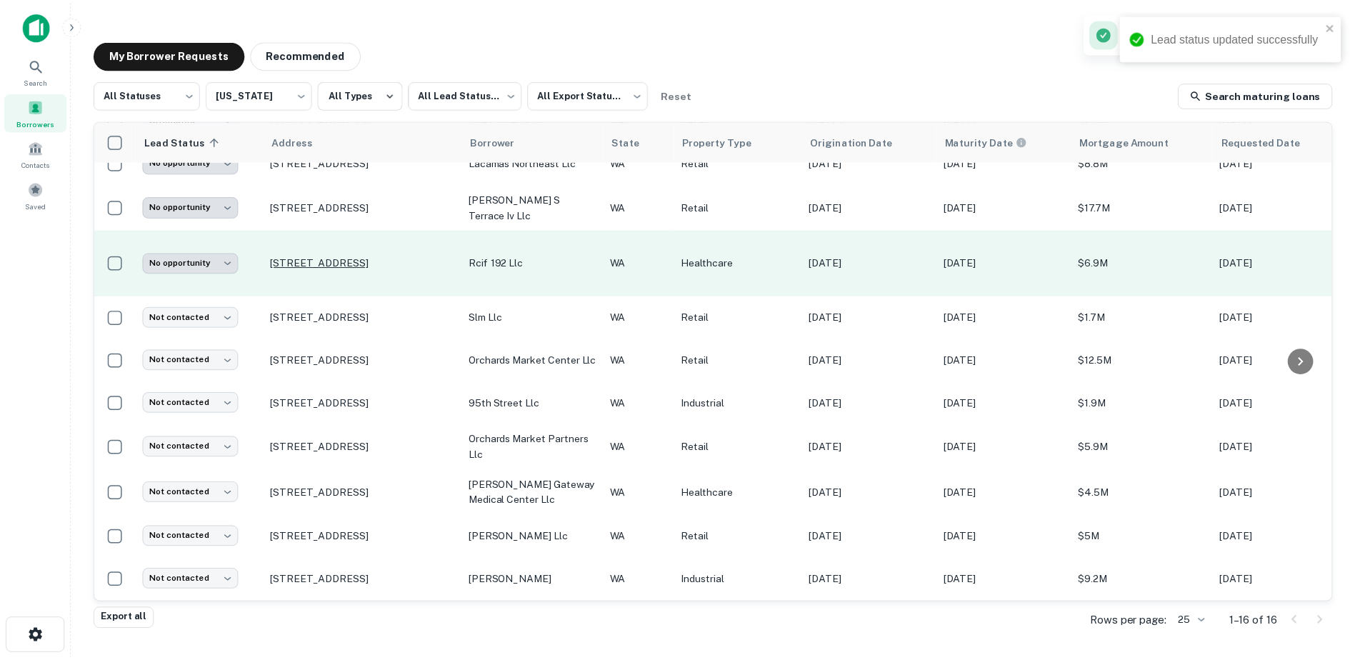
scroll to position [192, 0]
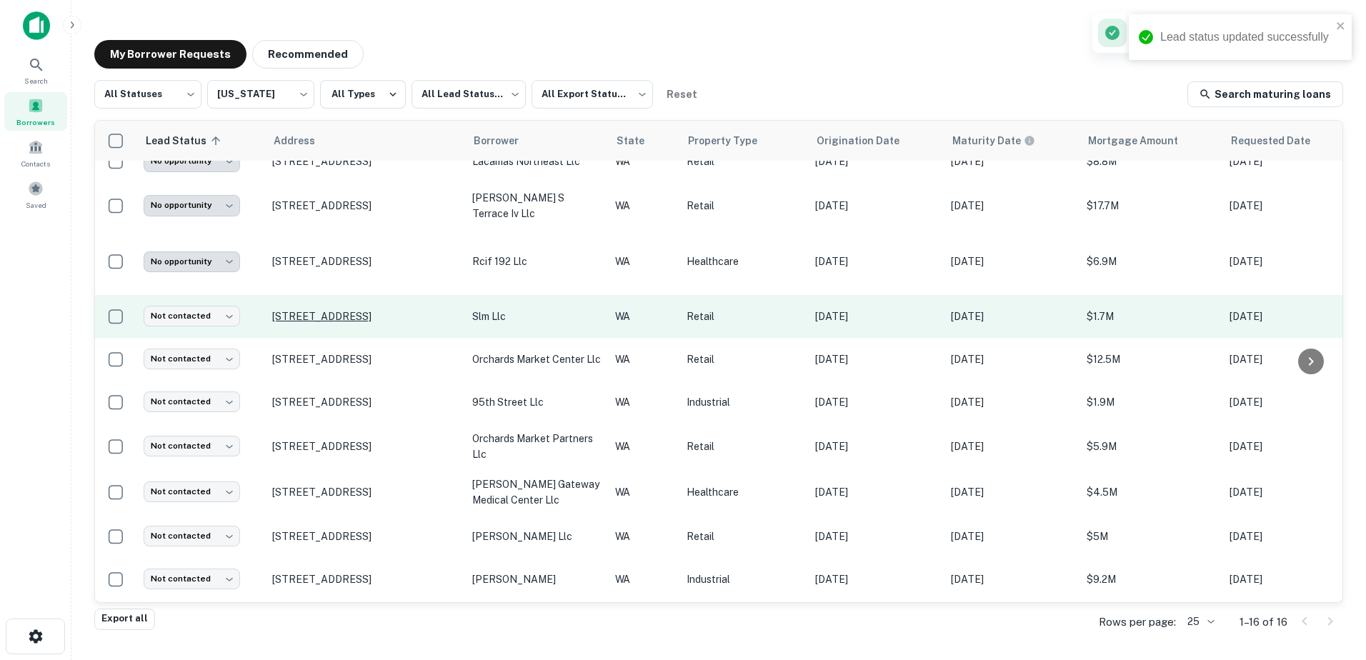
click at [330, 310] on p "[STREET_ADDRESS]" at bounding box center [365, 316] width 186 height 13
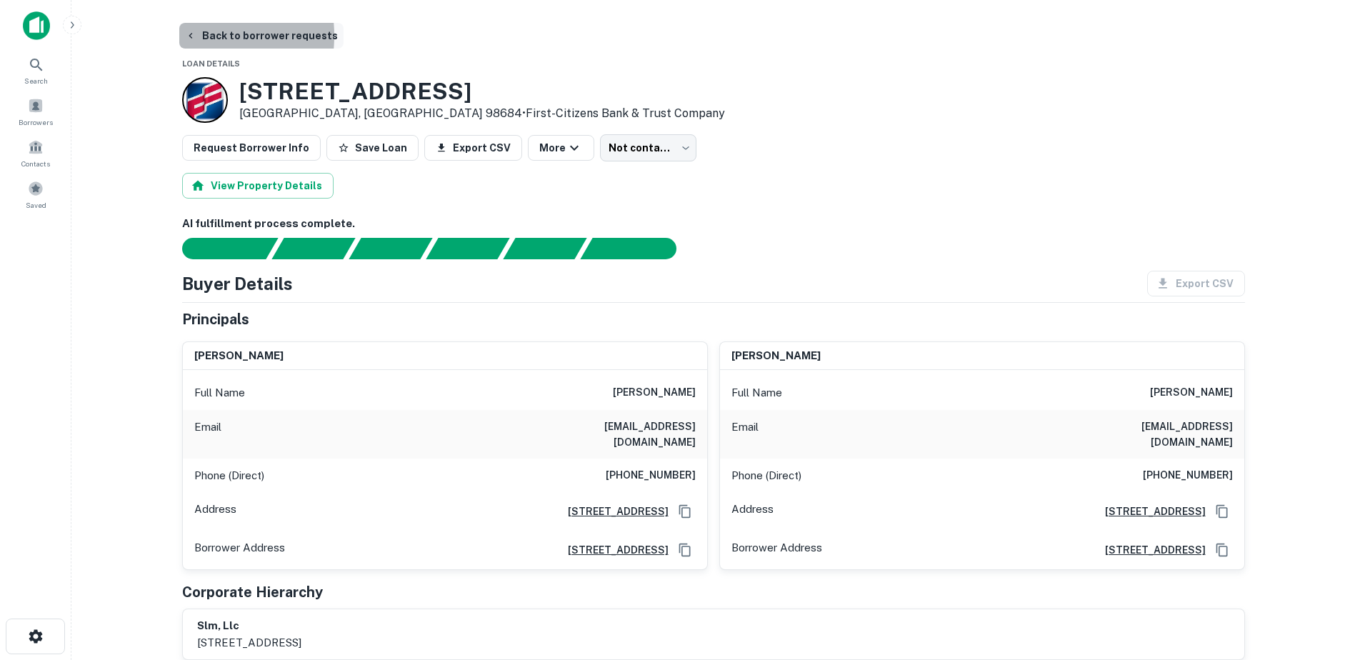
click at [192, 36] on icon "button" at bounding box center [190, 35] width 11 height 11
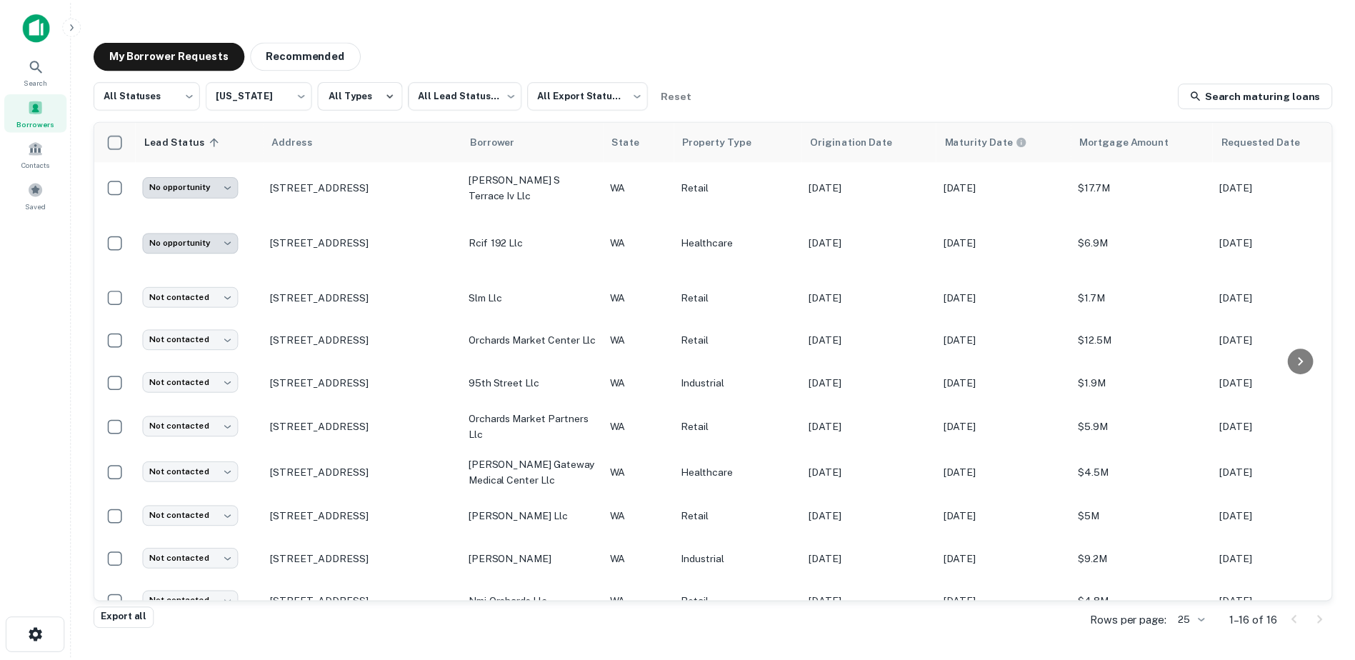
scroll to position [228, 0]
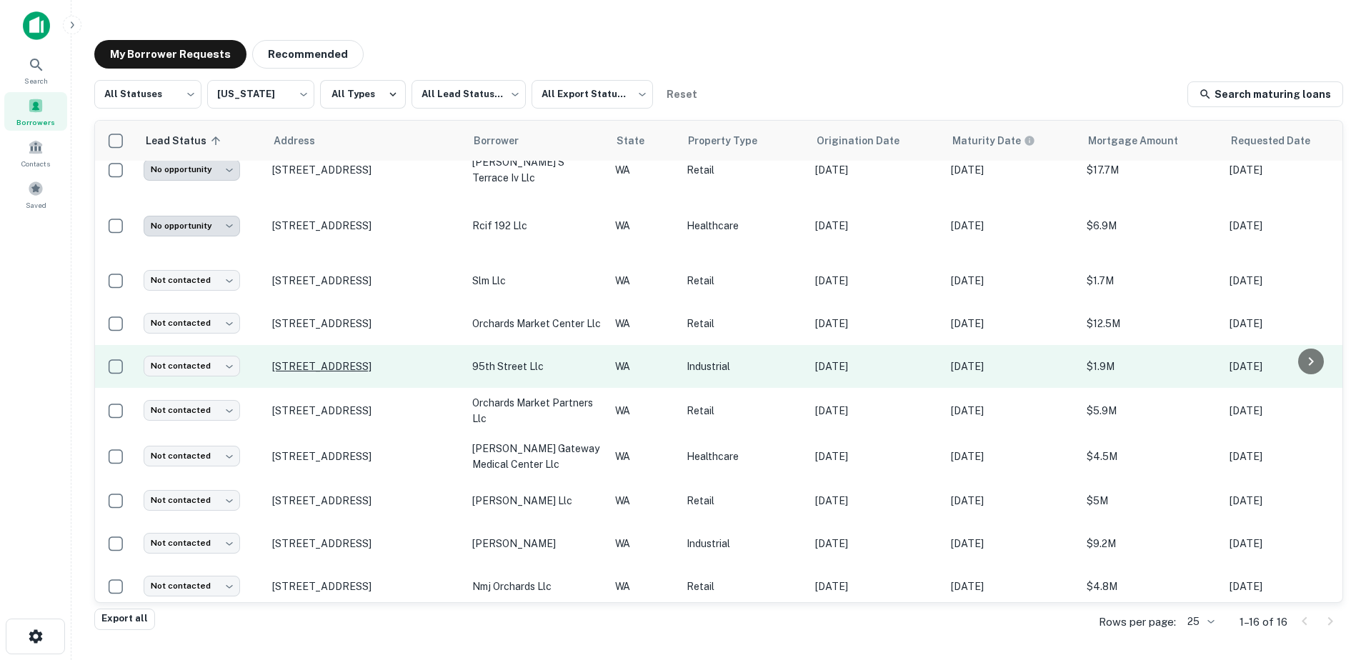
click at [316, 361] on p "[STREET_ADDRESS]" at bounding box center [365, 366] width 186 height 13
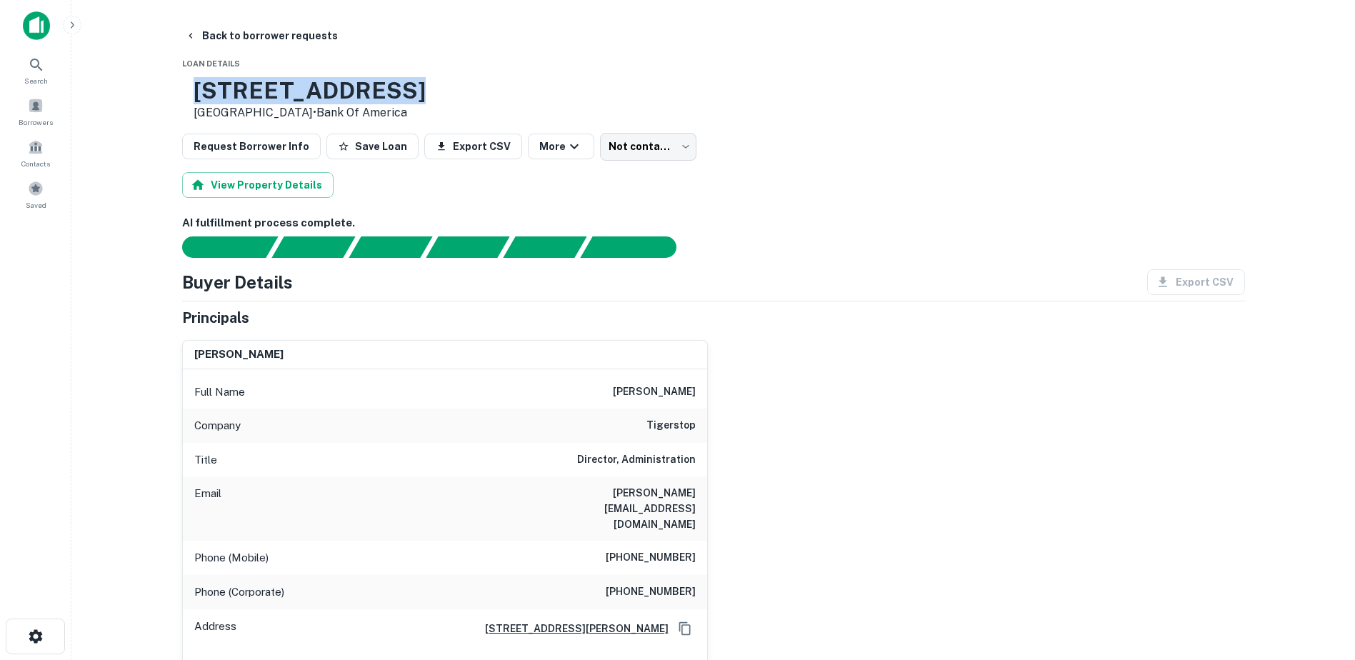
drag, startPoint x: 451, startPoint y: 92, endPoint x: 244, endPoint y: 87, distance: 206.5
click at [244, 87] on h3 "[STREET_ADDRESS]" at bounding box center [310, 90] width 232 height 27
copy h3 "[STREET_ADDRESS]"
drag, startPoint x: 239, startPoint y: 93, endPoint x: 459, endPoint y: 89, distance: 220.1
click at [459, 89] on div "[STREET_ADDRESS] • Bank Of America" at bounding box center [713, 99] width 1063 height 44
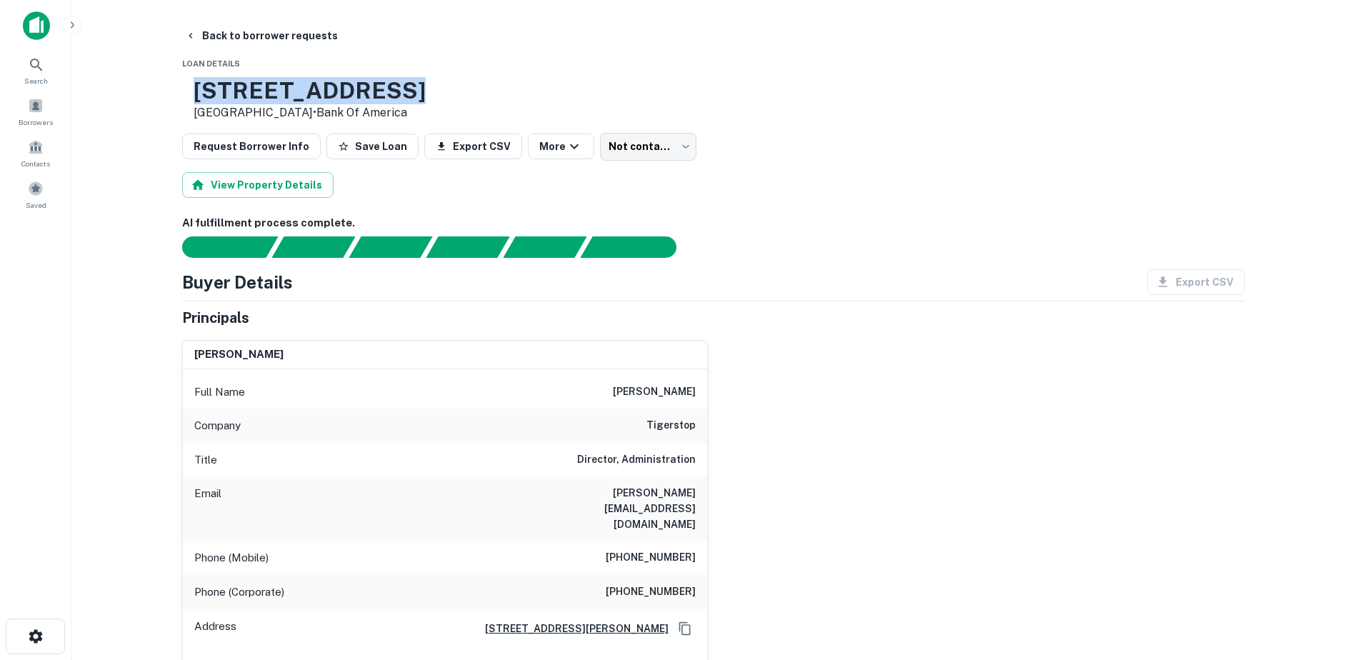
copy h3 "[STREET_ADDRESS]"
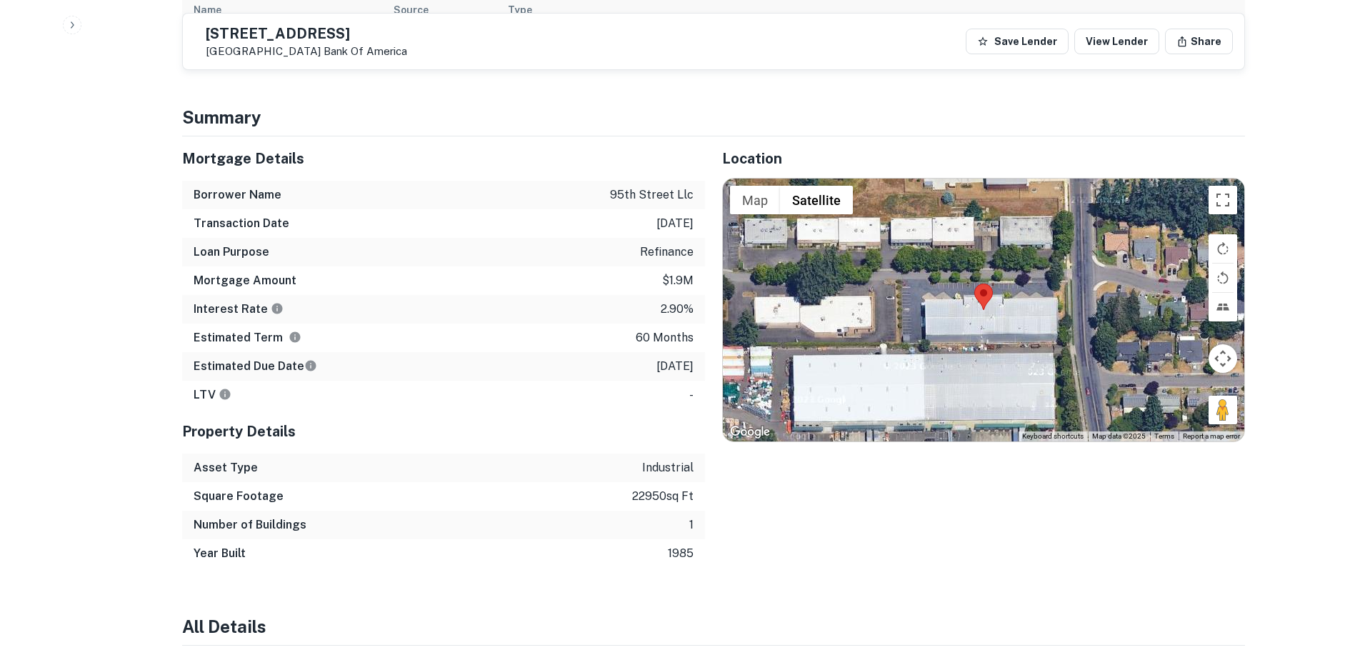
scroll to position [879, 0]
drag, startPoint x: 1228, startPoint y: 354, endPoint x: 907, endPoint y: 231, distance: 344.5
click at [907, 231] on div "Map Terrain Satellite Labels Keyboard shortcuts Map Data Map data ©2025 Map dat…" at bounding box center [984, 310] width 522 height 263
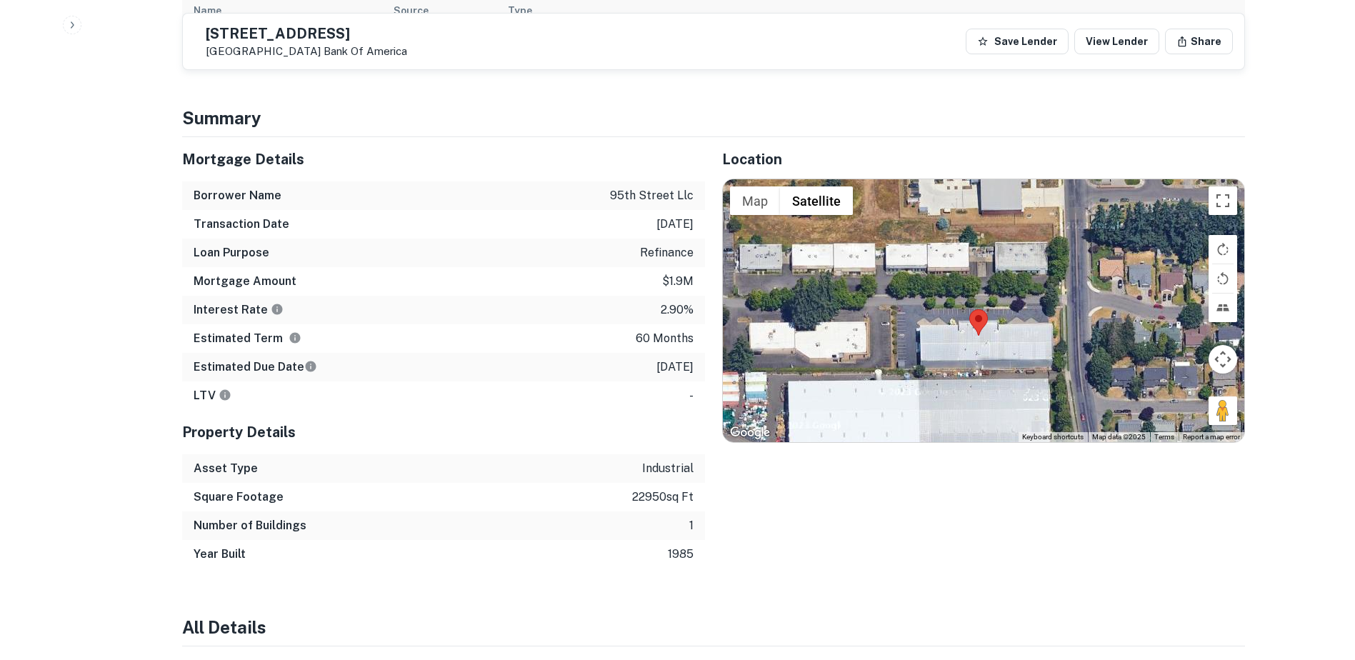
click at [902, 259] on div at bounding box center [984, 310] width 522 height 263
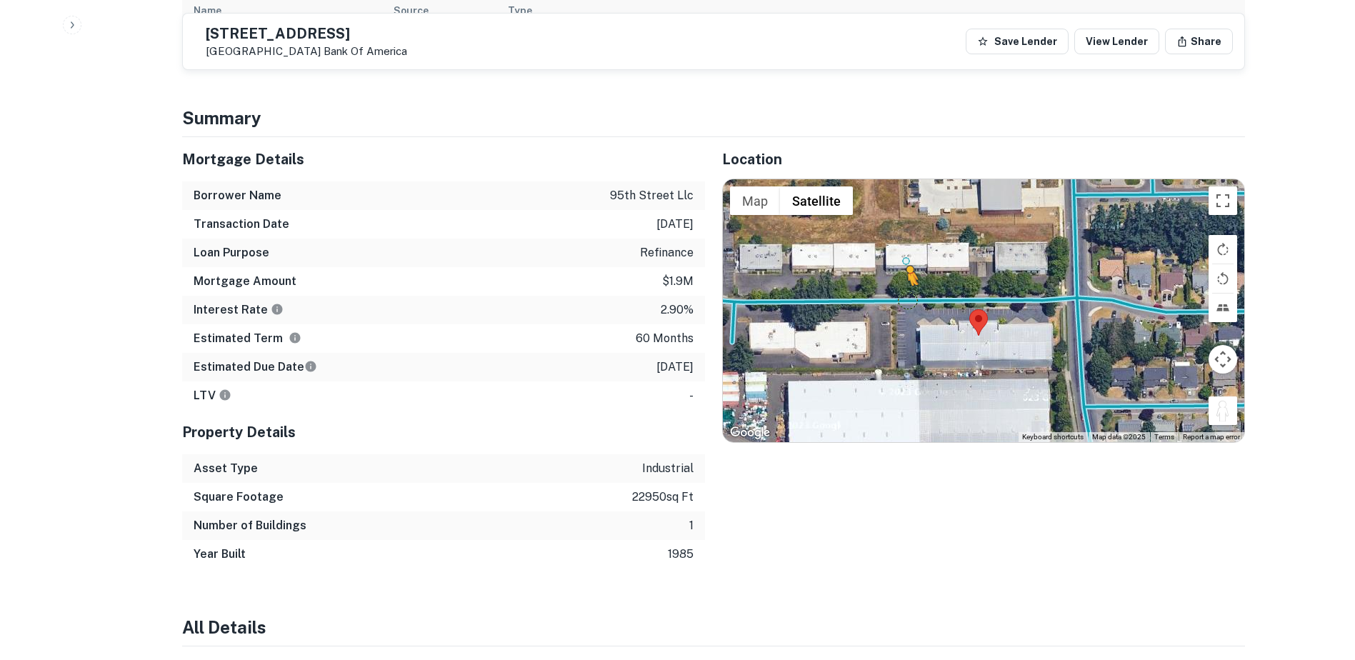
drag, startPoint x: 1221, startPoint y: 356, endPoint x: 907, endPoint y: 247, distance: 331.9
click at [907, 247] on div "To activate drag with keyboard, press Alt + Enter. Once in keyboard drag state,…" at bounding box center [984, 310] width 522 height 263
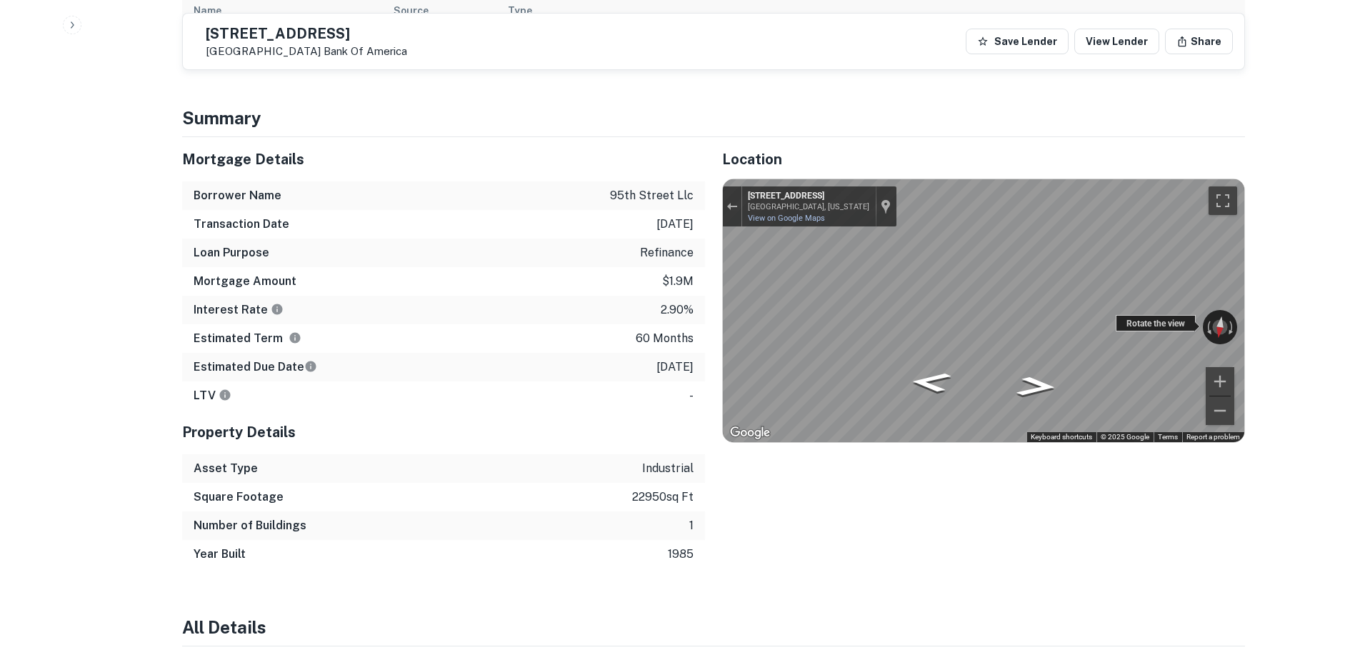
click at [1134, 269] on div "← Move left → Move right ↑ Move up ↓ Move down + Zoom in - Zoom out [STREET_ADD…" at bounding box center [984, 310] width 522 height 263
click at [942, 364] on icon "Go East, NE 95th St" at bounding box center [942, 380] width 104 height 33
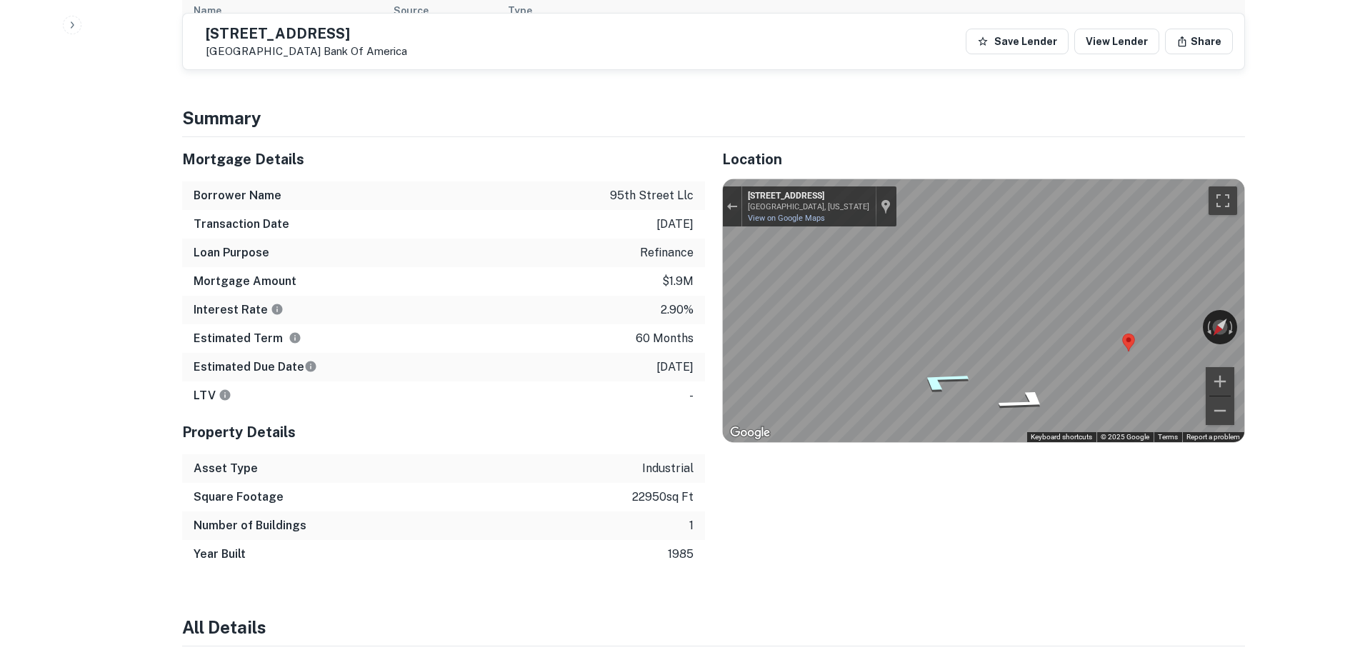
click at [942, 364] on icon "Go East, NE 95th St" at bounding box center [942, 380] width 104 height 33
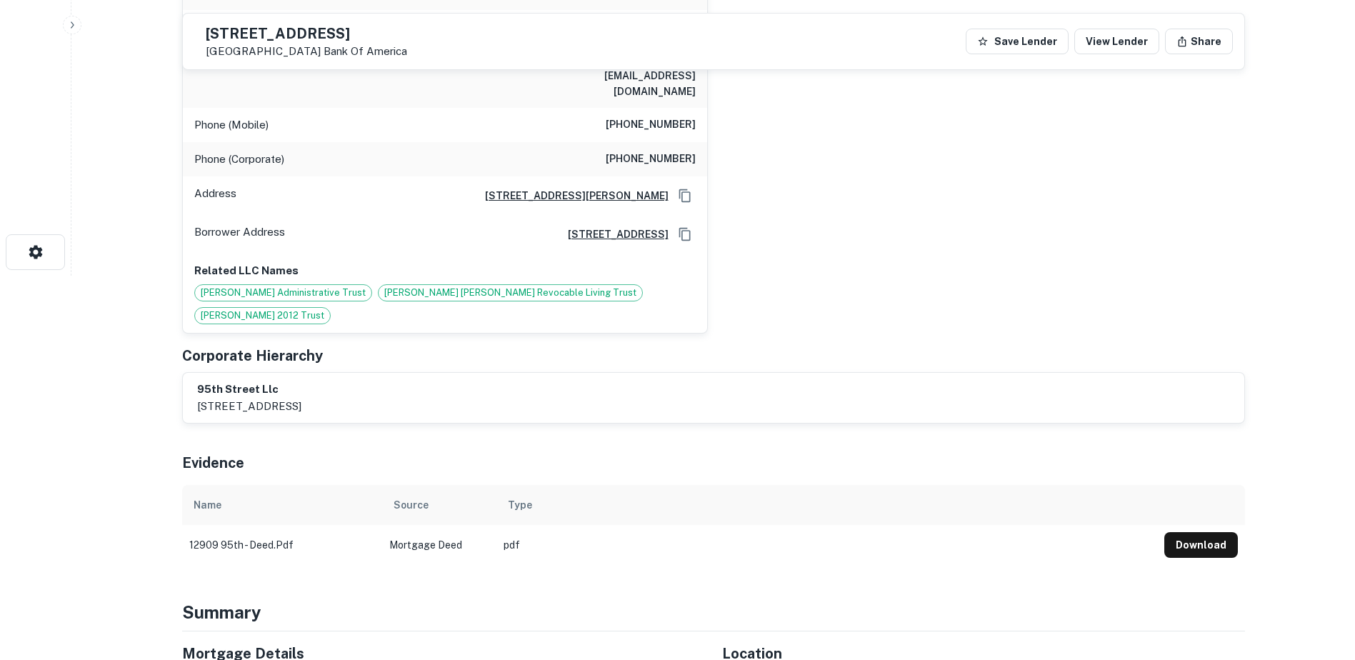
scroll to position [374, 0]
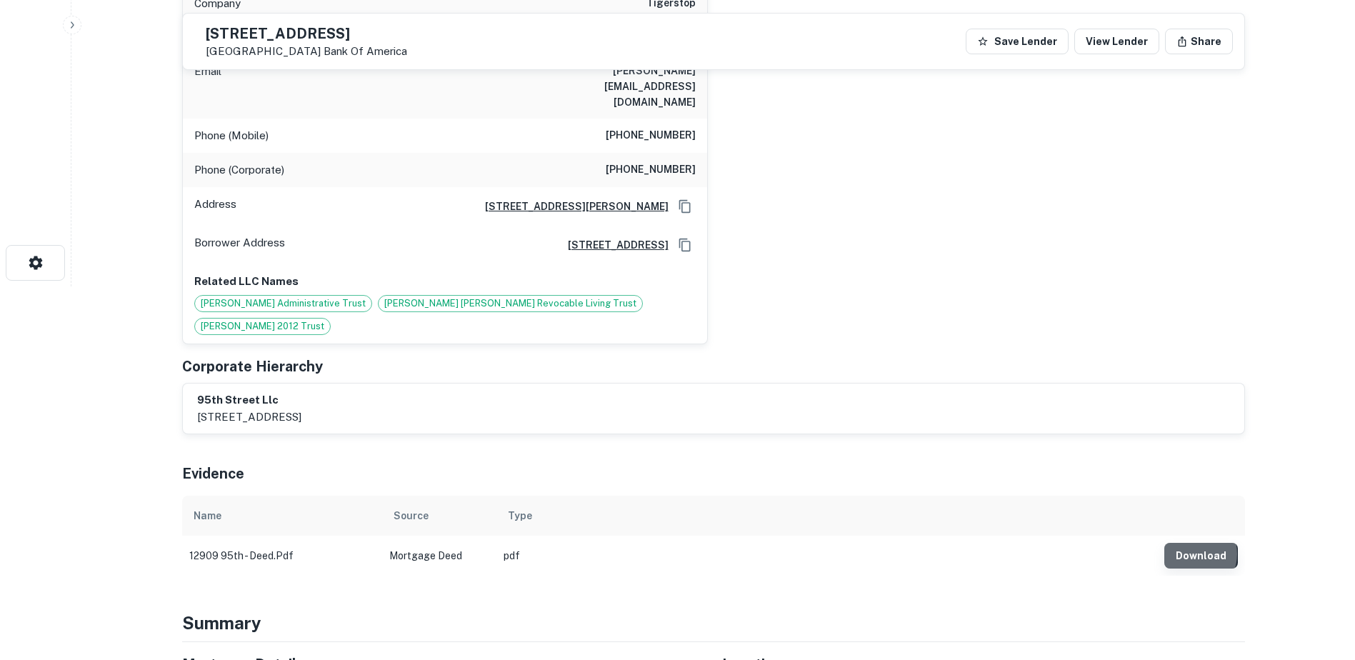
click at [1192, 543] on button "Download" at bounding box center [1202, 556] width 74 height 26
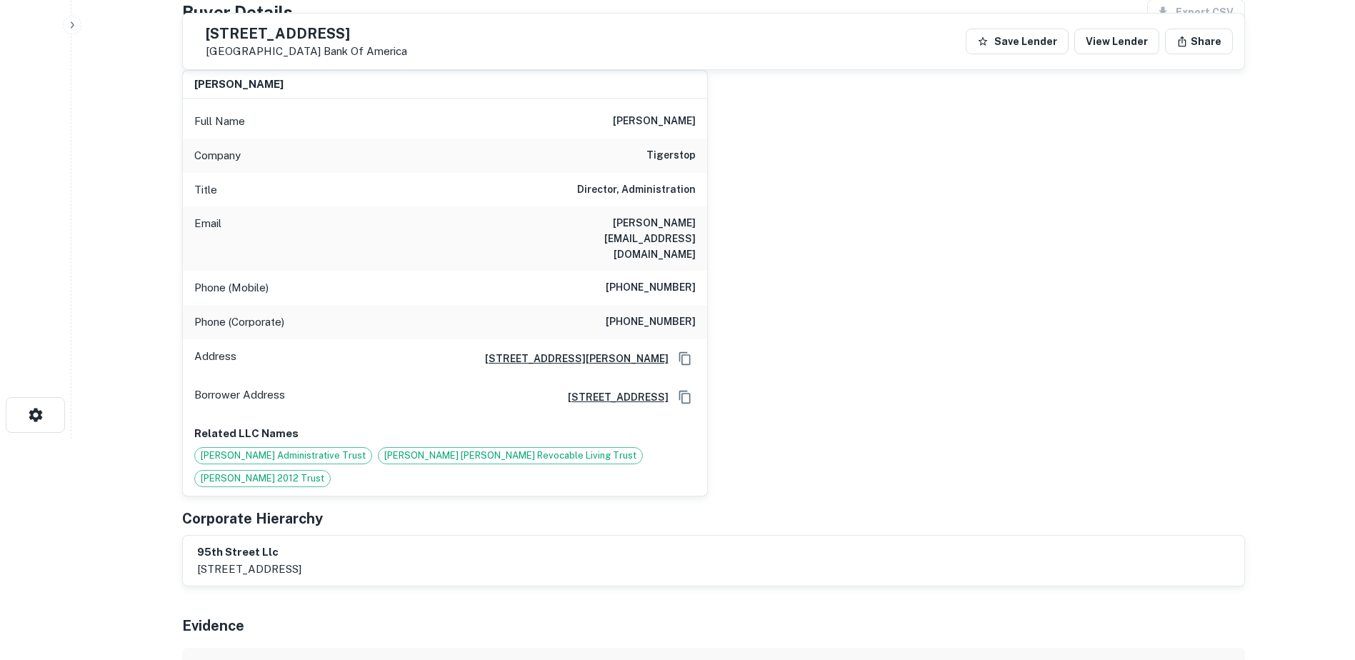
scroll to position [221, 0]
drag, startPoint x: 589, startPoint y: 224, endPoint x: 713, endPoint y: 234, distance: 124.0
click at [713, 234] on div "[PERSON_NAME] Full Name [PERSON_NAME] Company tigerstop Title Director, Adminis…" at bounding box center [708, 278] width 1075 height 438
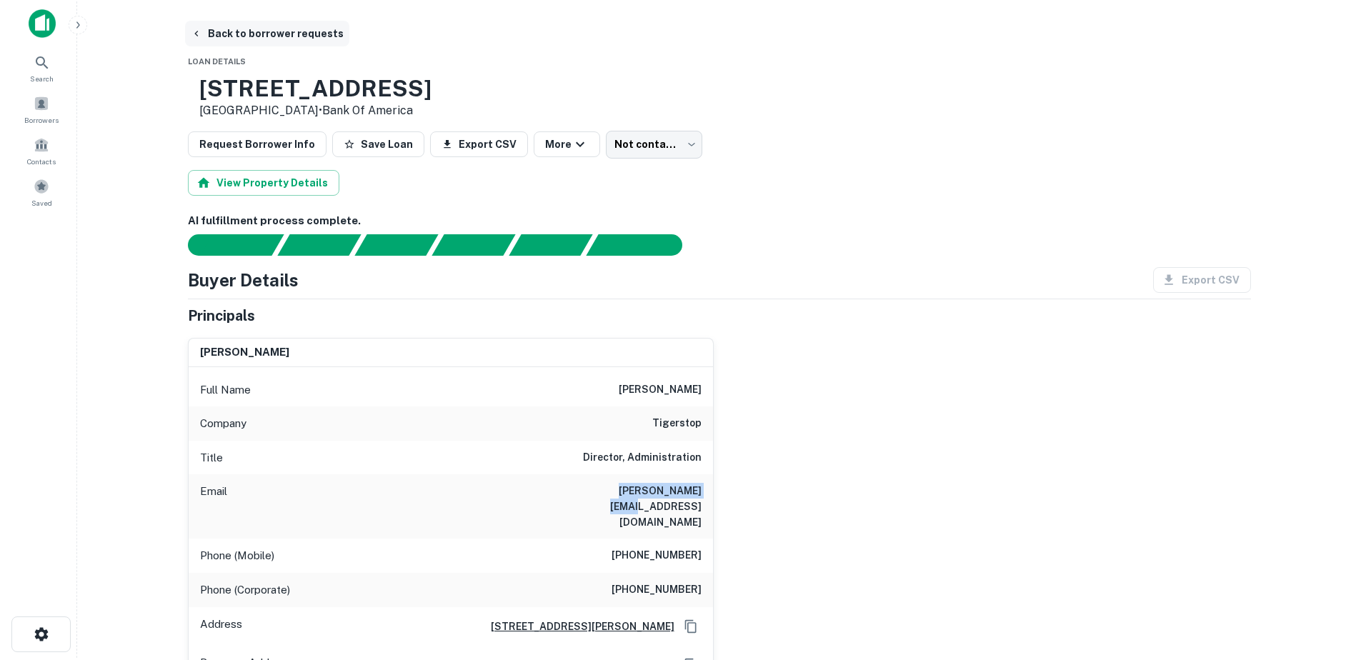
scroll to position [0, 0]
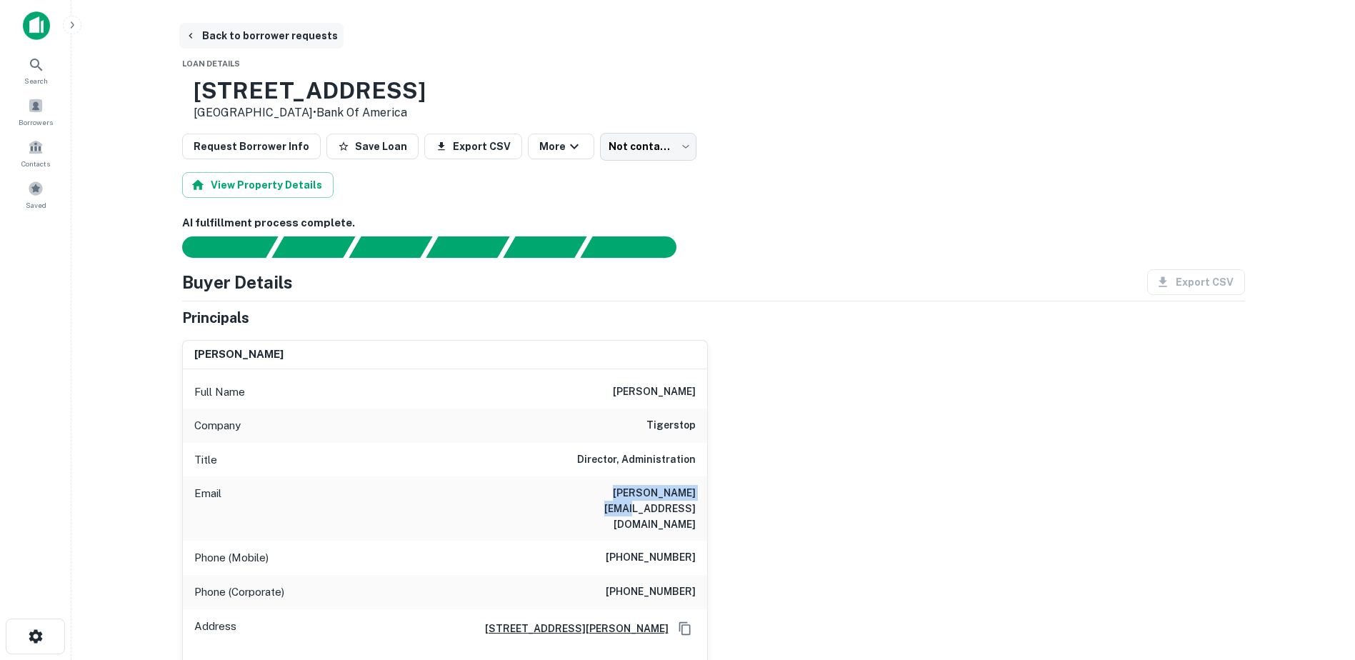
click at [194, 41] on button "Back to borrower requests" at bounding box center [261, 36] width 164 height 26
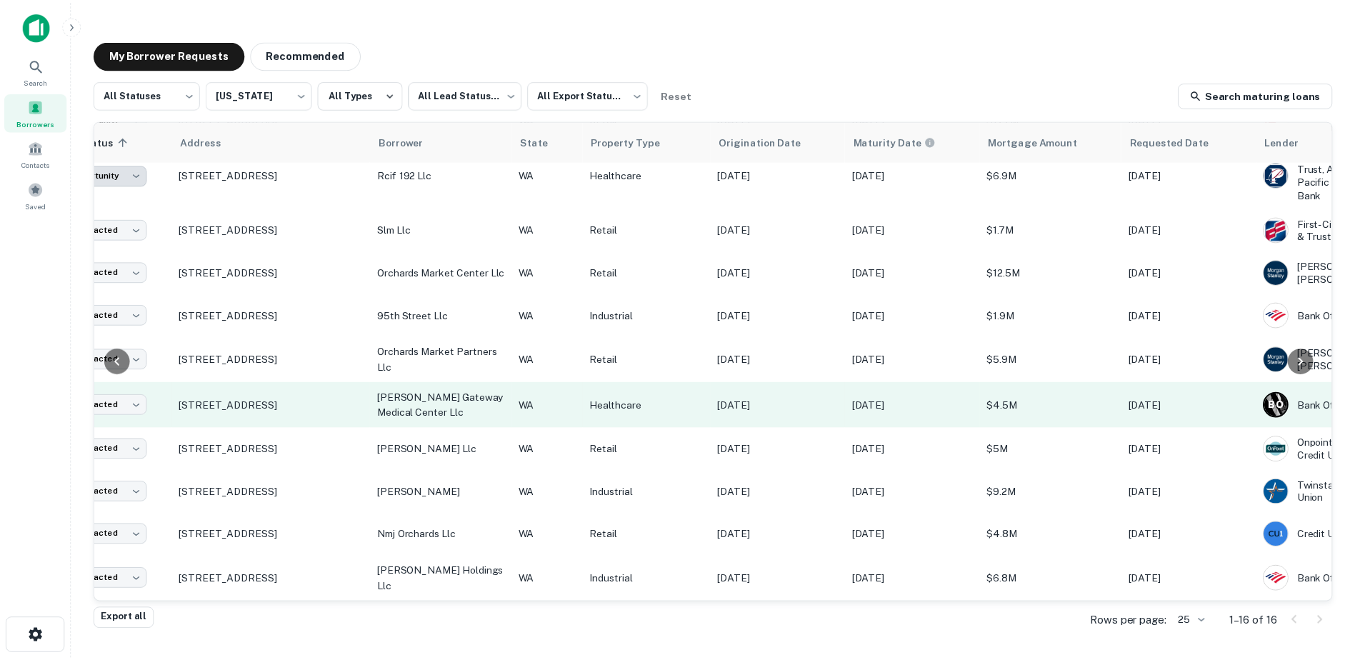
scroll to position [284, 0]
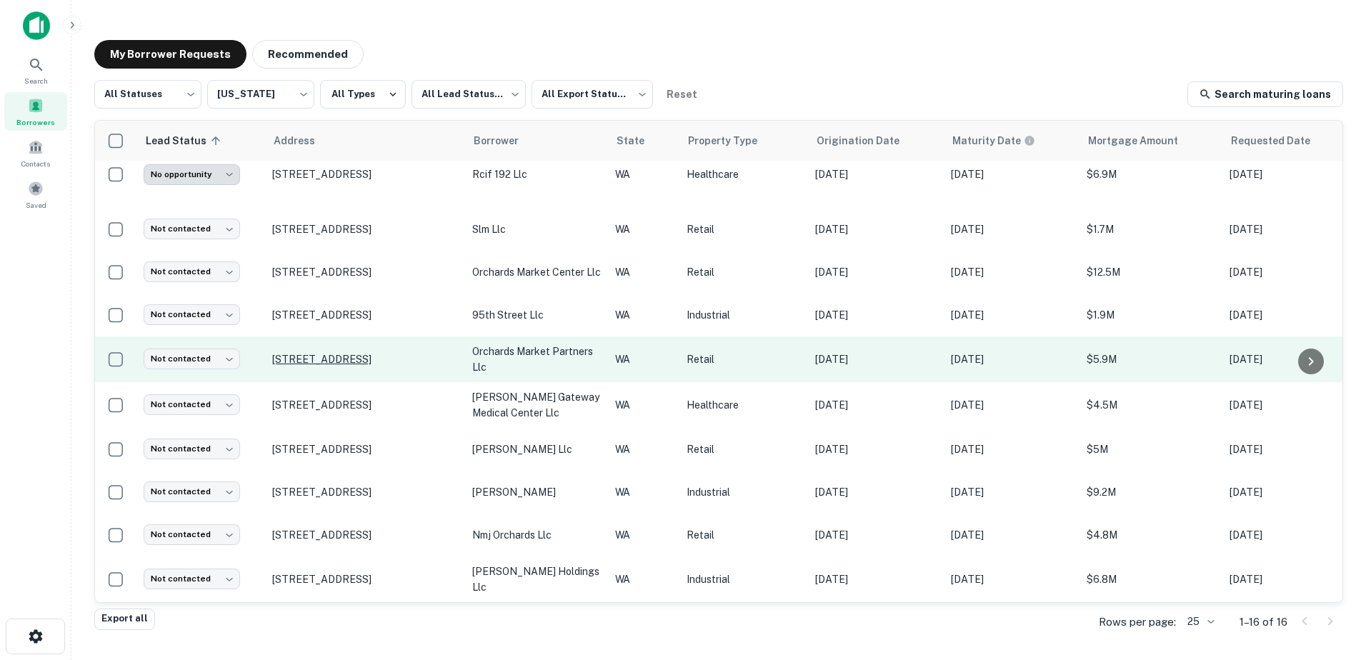
click at [369, 353] on p "[STREET_ADDRESS]" at bounding box center [365, 359] width 186 height 13
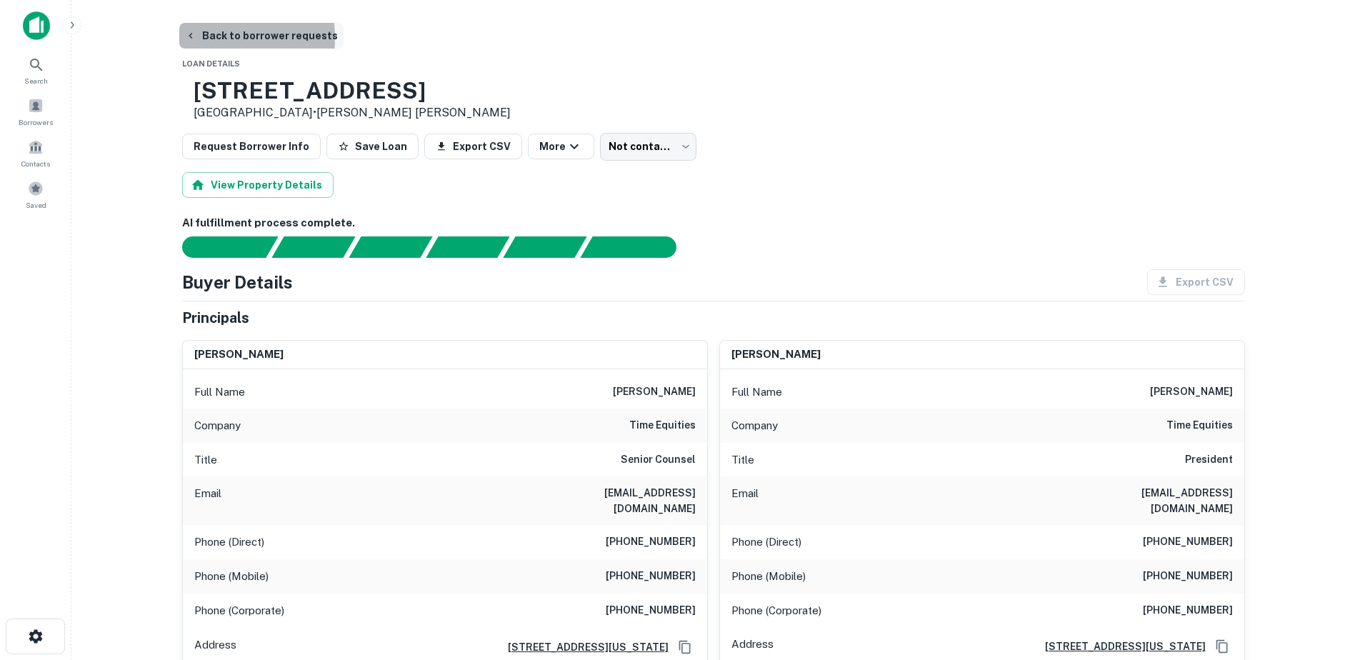
click at [189, 38] on icon "button" at bounding box center [190, 35] width 11 height 11
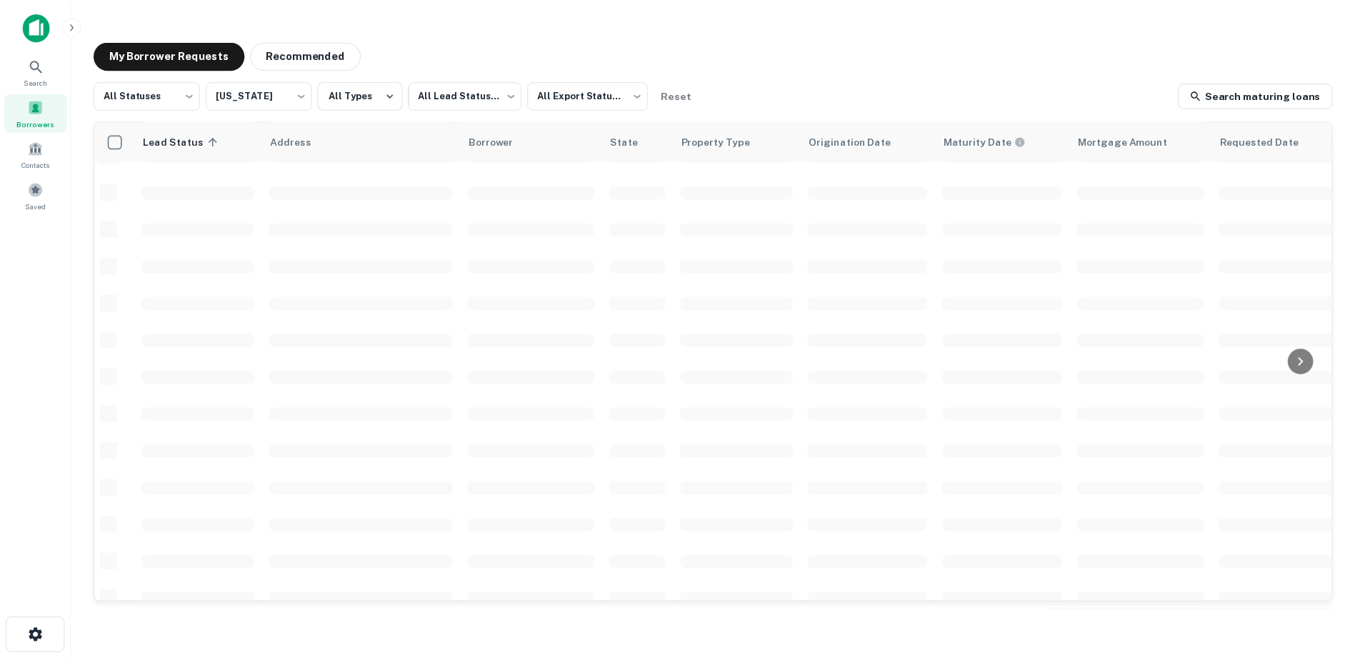
scroll to position [284, 0]
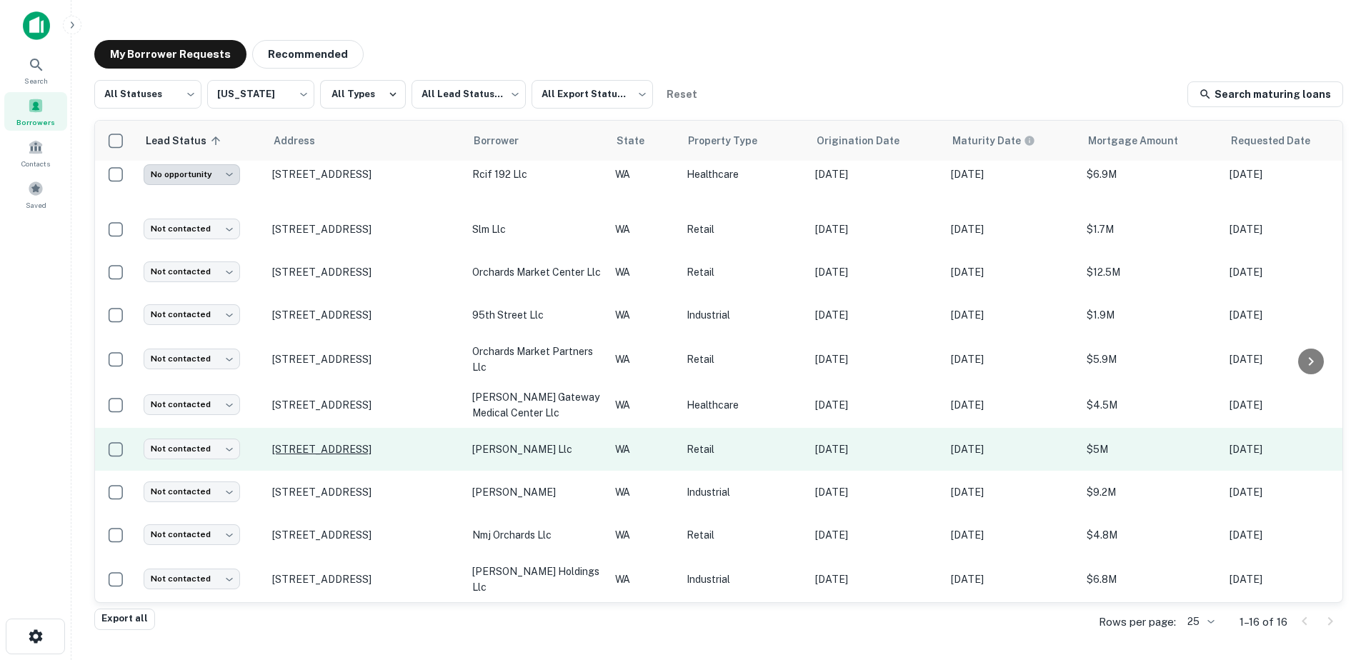
click at [338, 443] on p "[STREET_ADDRESS]" at bounding box center [365, 449] width 186 height 13
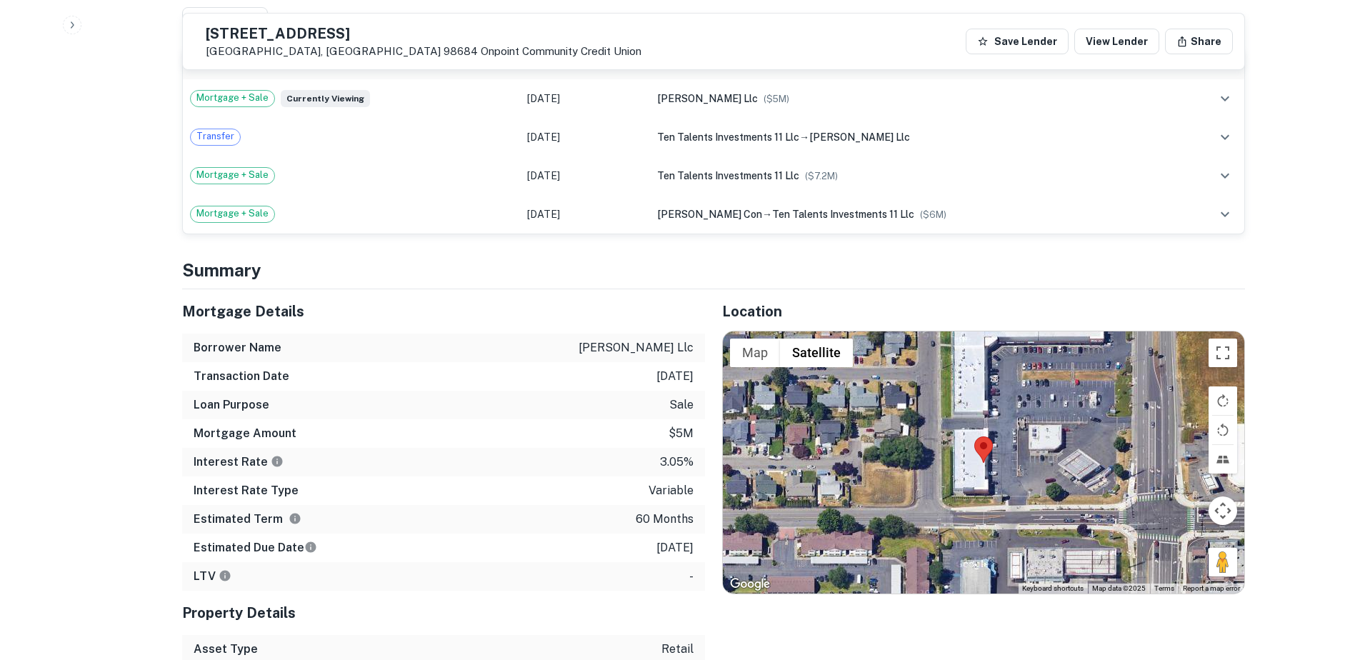
scroll to position [916, 0]
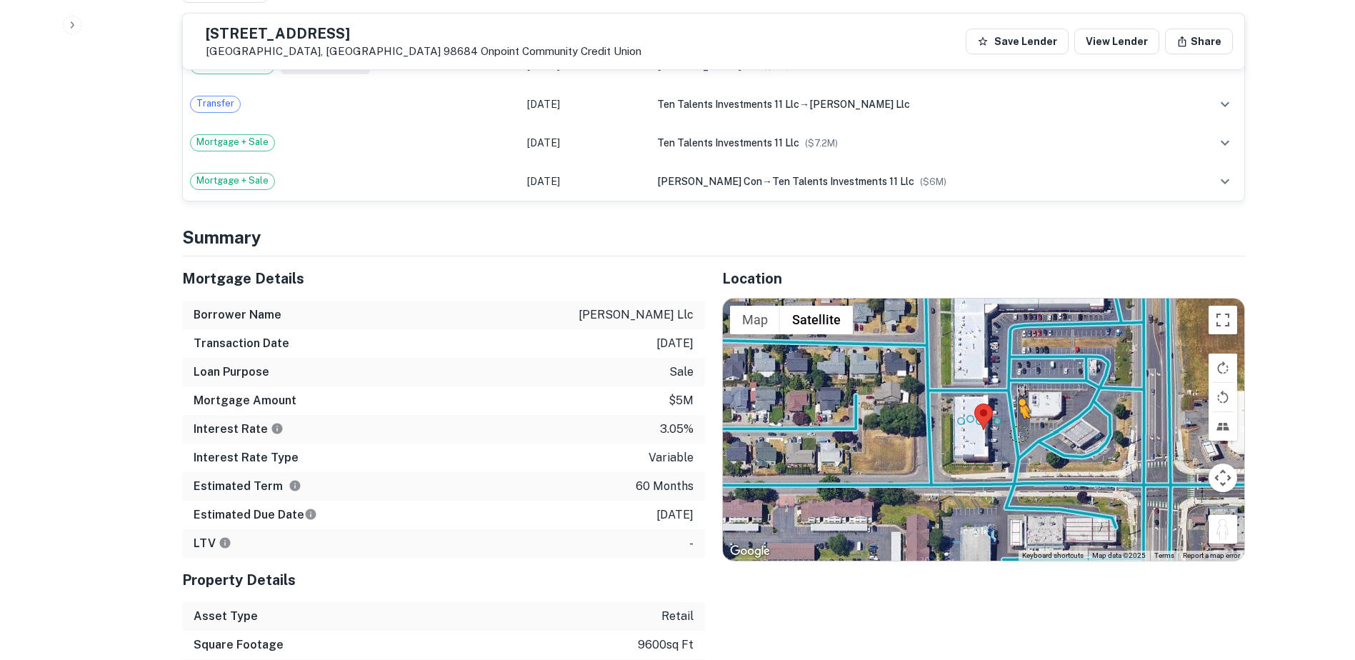
drag, startPoint x: 1226, startPoint y: 497, endPoint x: 1018, endPoint y: 402, distance: 228.9
click at [1018, 402] on div "To activate drag with keyboard, press Alt + Enter. Once in keyboard drag state,…" at bounding box center [984, 430] width 522 height 263
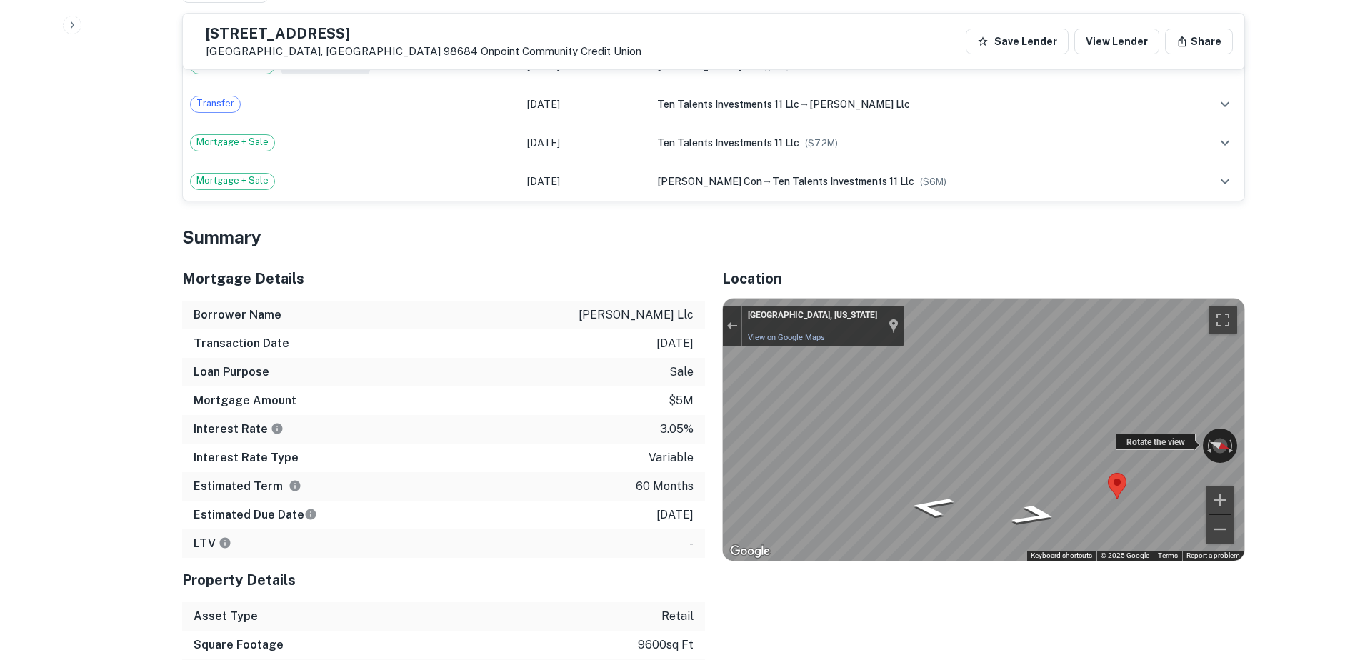
click at [1165, 415] on div "← Move left → Move right ↑ Move up ↓ Move down + Zoom in - Zoom out [GEOGRAPHIC…" at bounding box center [984, 430] width 522 height 263
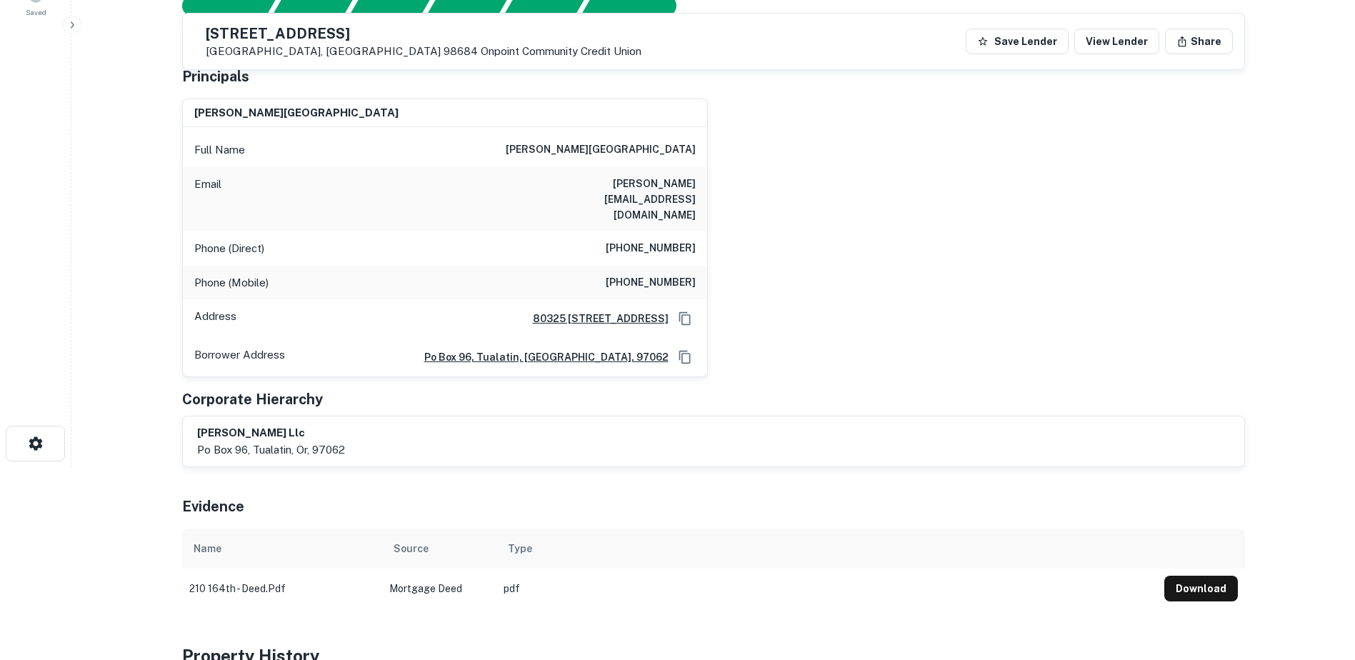
scroll to position [214, 0]
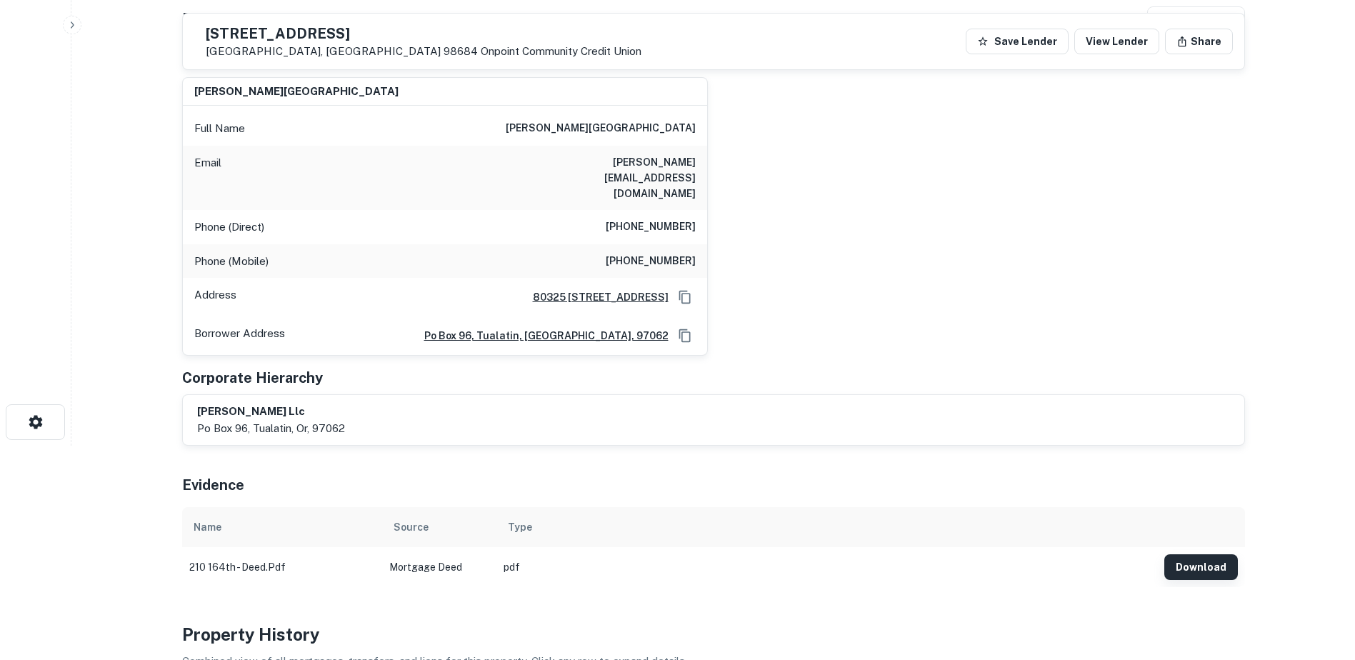
click at [1185, 554] on button "Download" at bounding box center [1202, 567] width 74 height 26
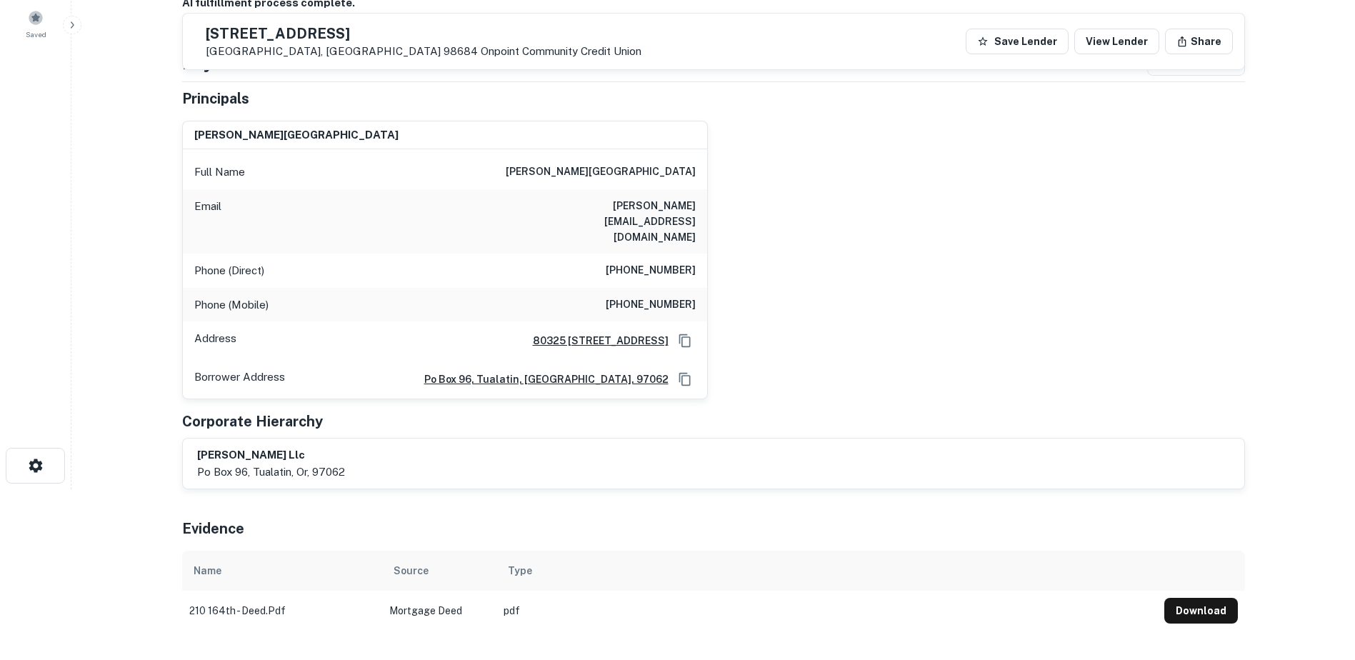
scroll to position [170, 0]
drag, startPoint x: 622, startPoint y: 274, endPoint x: 715, endPoint y: 279, distance: 93.8
click at [715, 279] on div "[PERSON_NAME] Full Name [PERSON_NAME] Email [PERSON_NAME][EMAIL_ADDRESS][DOMAIN…" at bounding box center [708, 255] width 1075 height 290
copy h6 "[PHONE_NUMBER]"
drag, startPoint x: 562, startPoint y: 206, endPoint x: 701, endPoint y: 216, distance: 139.7
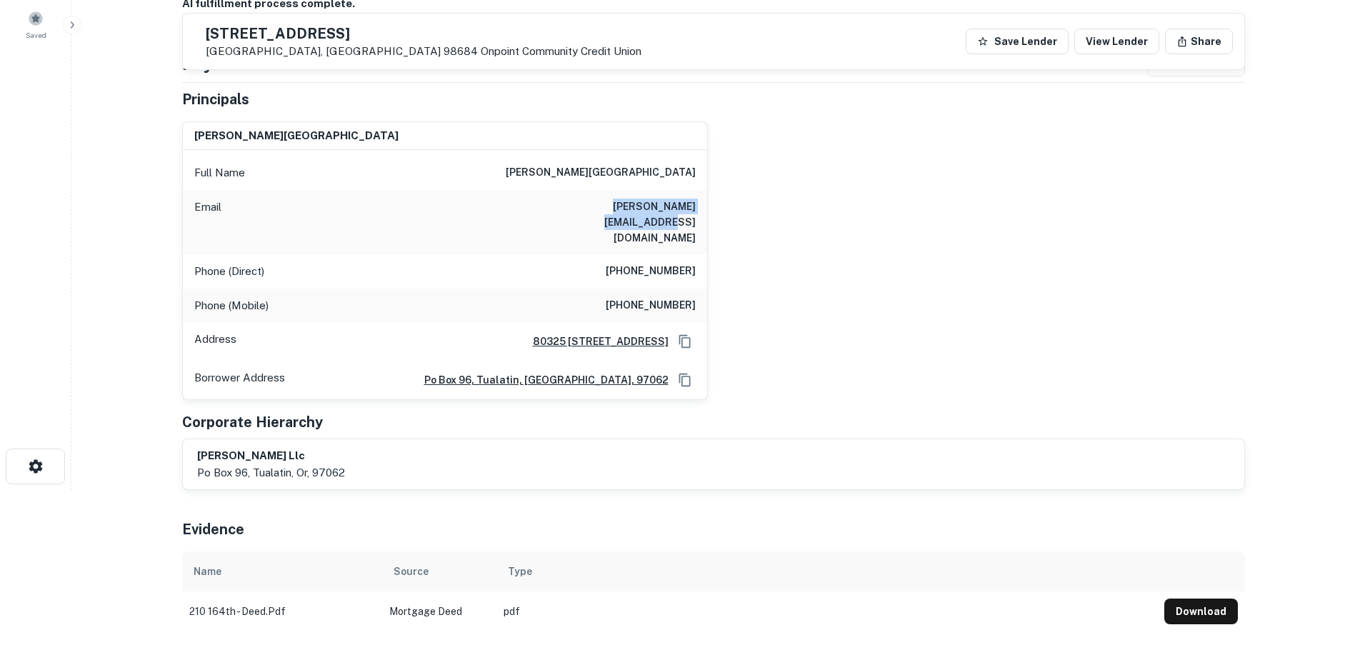
click at [701, 216] on div "Email [PERSON_NAME][EMAIL_ADDRESS][DOMAIN_NAME]" at bounding box center [445, 222] width 524 height 64
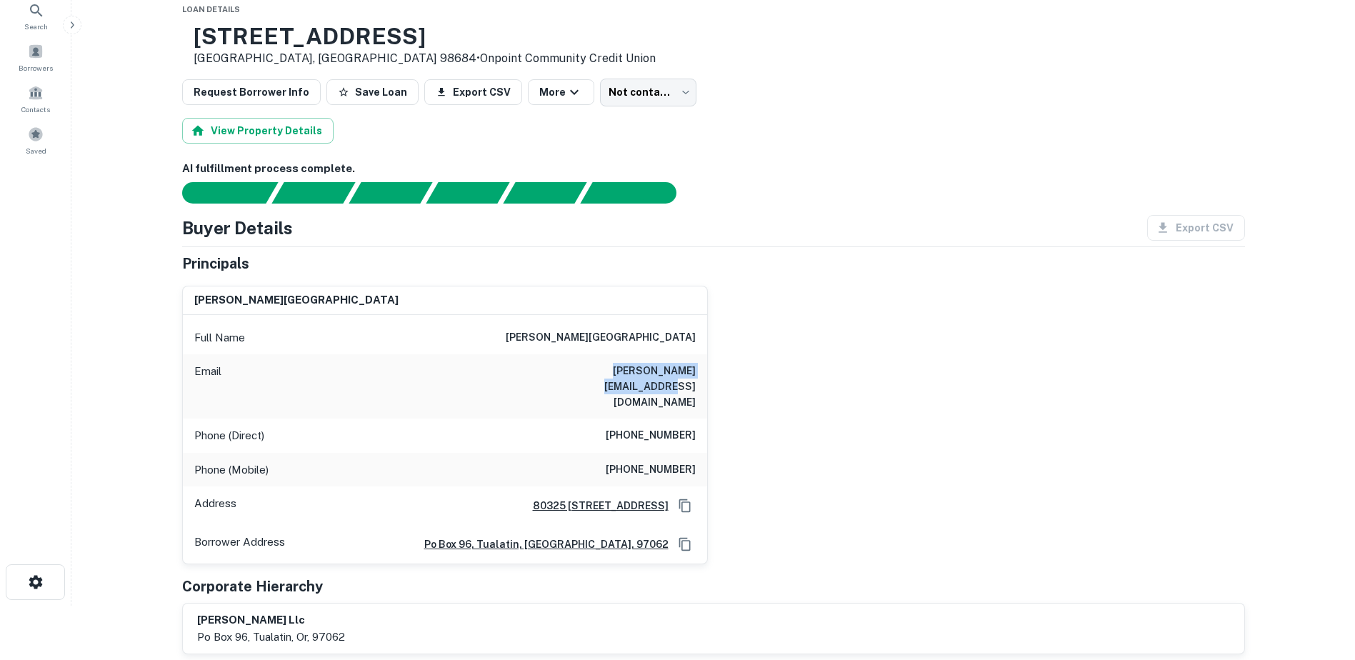
scroll to position [55, 0]
click at [682, 372] on h6 "[PERSON_NAME][EMAIL_ADDRESS][DOMAIN_NAME]" at bounding box center [609, 385] width 171 height 47
drag, startPoint x: 698, startPoint y: 369, endPoint x: 557, endPoint y: 368, distance: 141.5
click at [557, 368] on div "Email [PERSON_NAME][EMAIL_ADDRESS][DOMAIN_NAME]" at bounding box center [445, 386] width 524 height 64
